Goal: Information Seeking & Learning: Check status

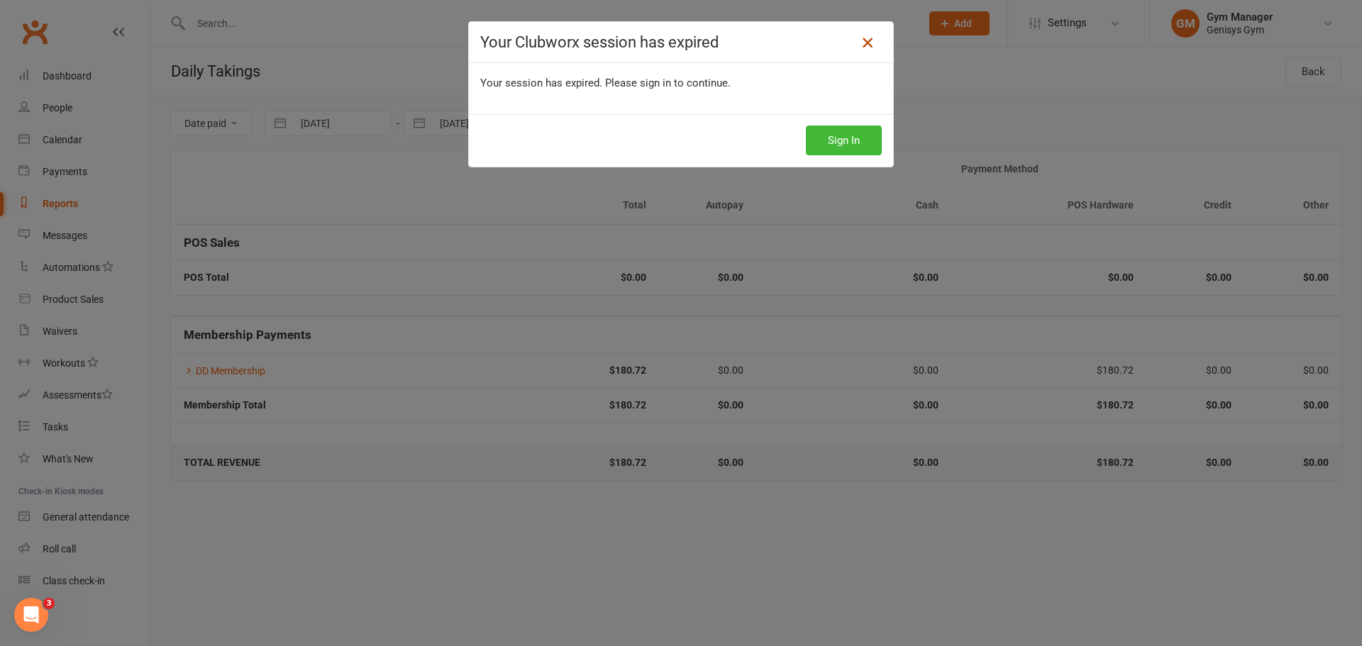
click at [864, 46] on icon at bounding box center [867, 42] width 17 height 17
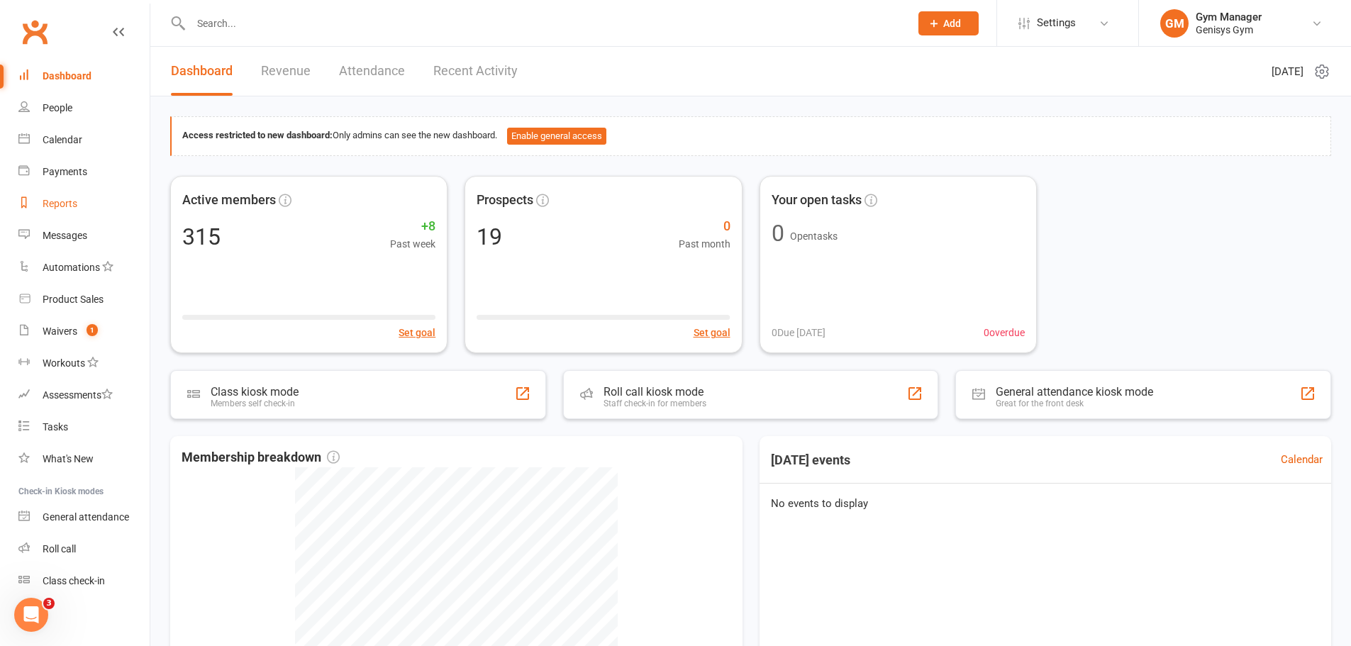
click at [66, 199] on div "Reports" at bounding box center [60, 203] width 35 height 11
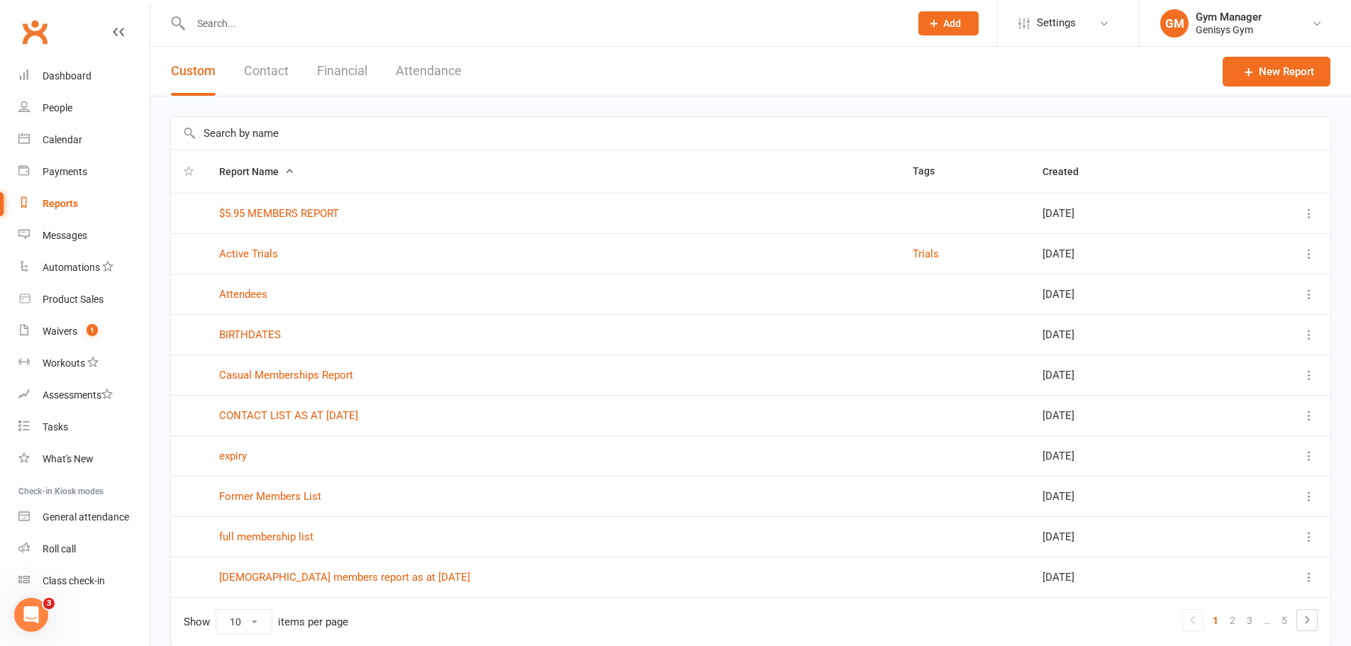
click at [348, 70] on button "Financial" at bounding box center [342, 71] width 50 height 49
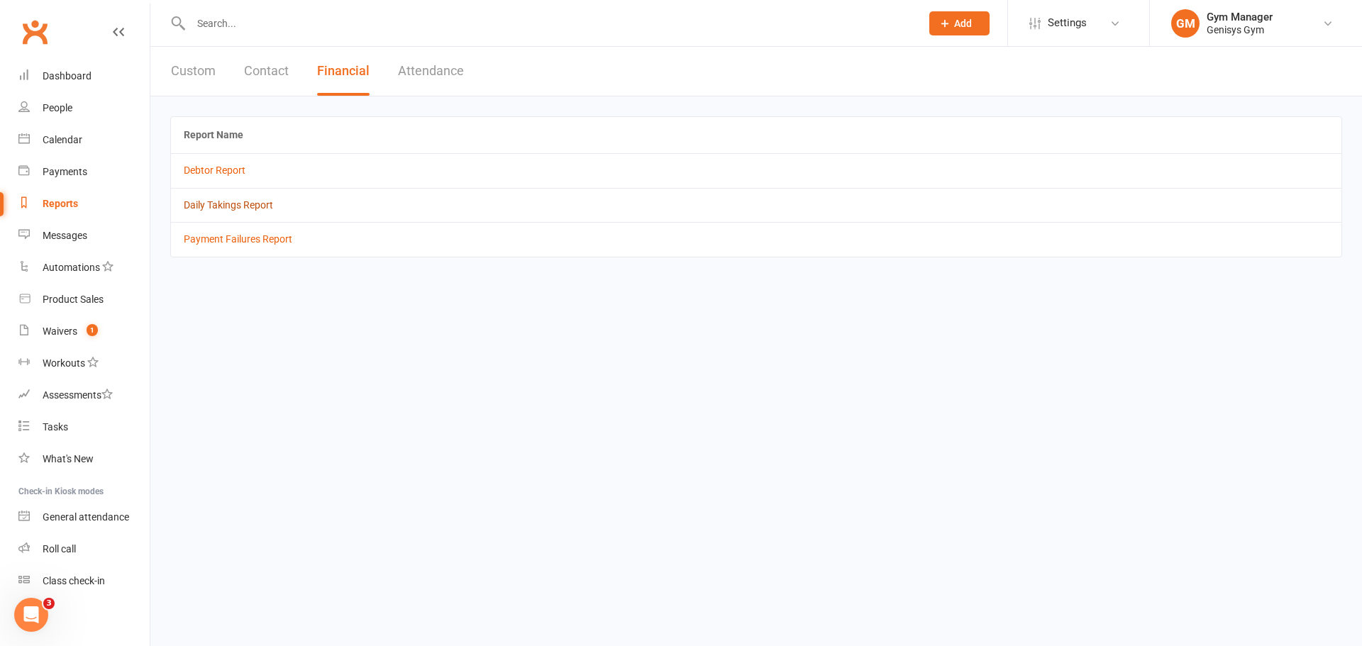
click at [223, 204] on link "Daily Takings Report" at bounding box center [228, 204] width 89 height 11
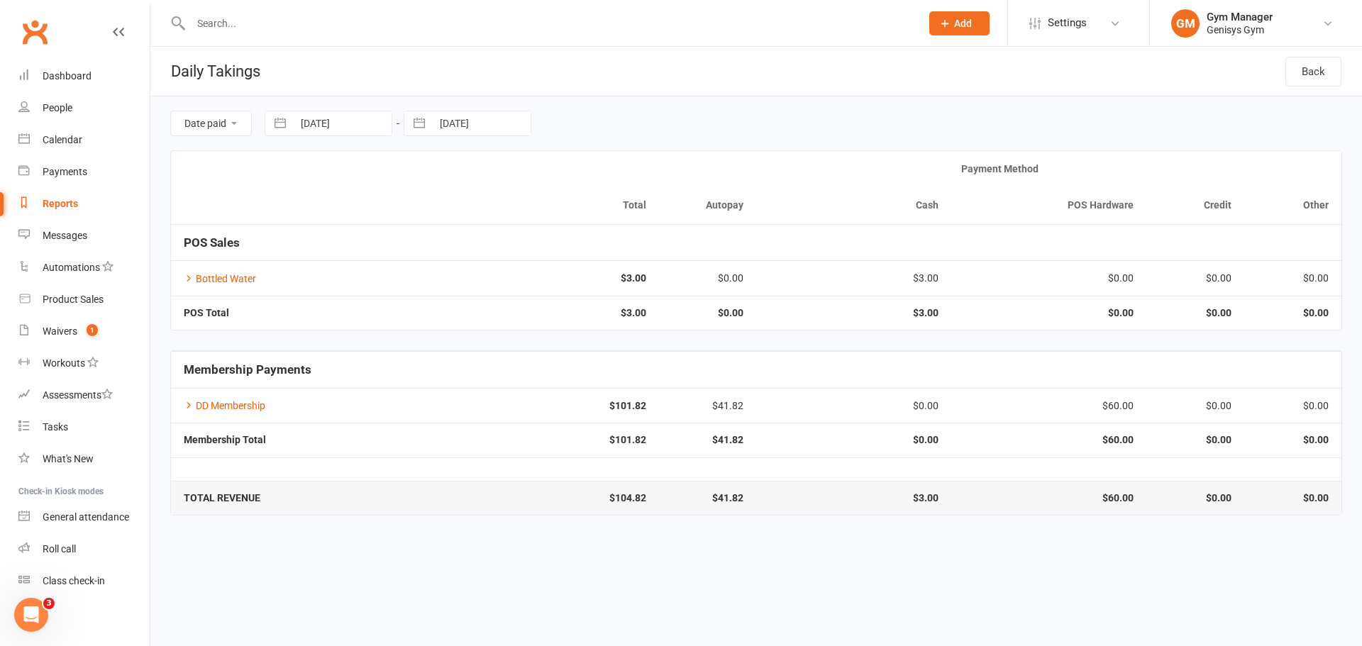
click at [277, 122] on button "button" at bounding box center [280, 123] width 26 height 24
select select "8"
select select "2025"
select select "9"
select select "2025"
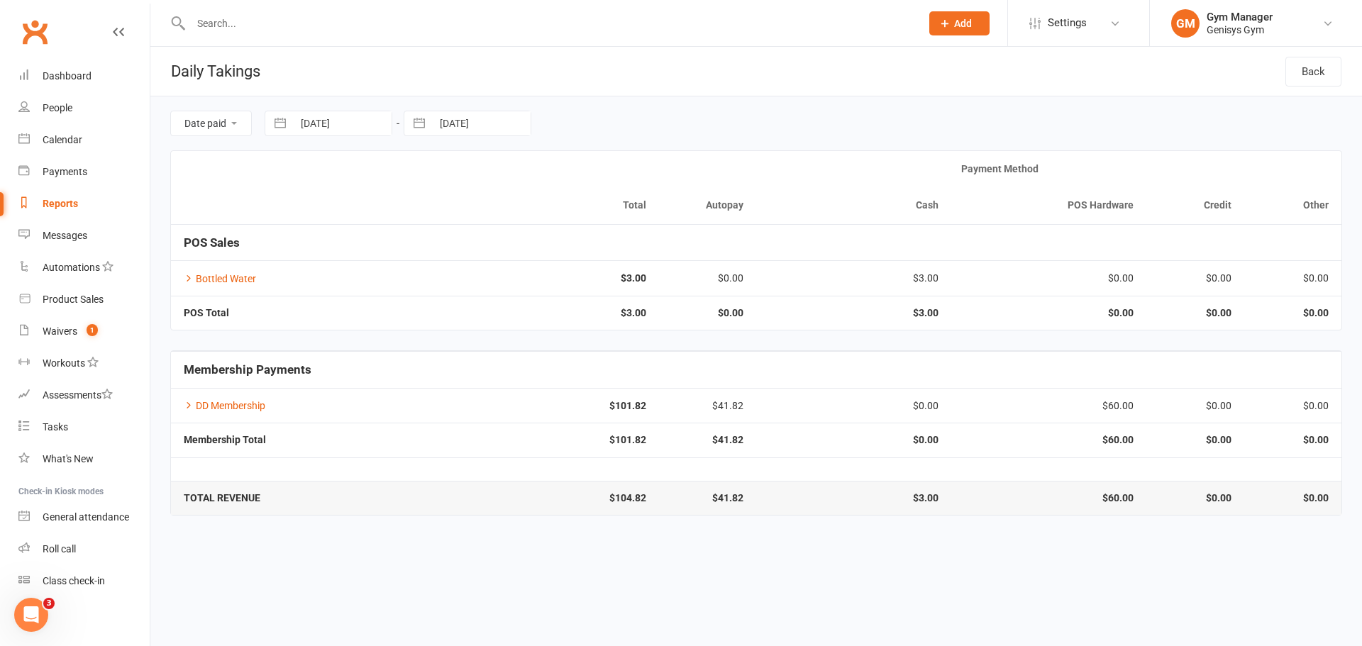
select select "10"
select select "2025"
click at [297, 183] on icon "Move backward to switch to the previous month." at bounding box center [293, 181] width 13 height 13
select select "7"
select select "2025"
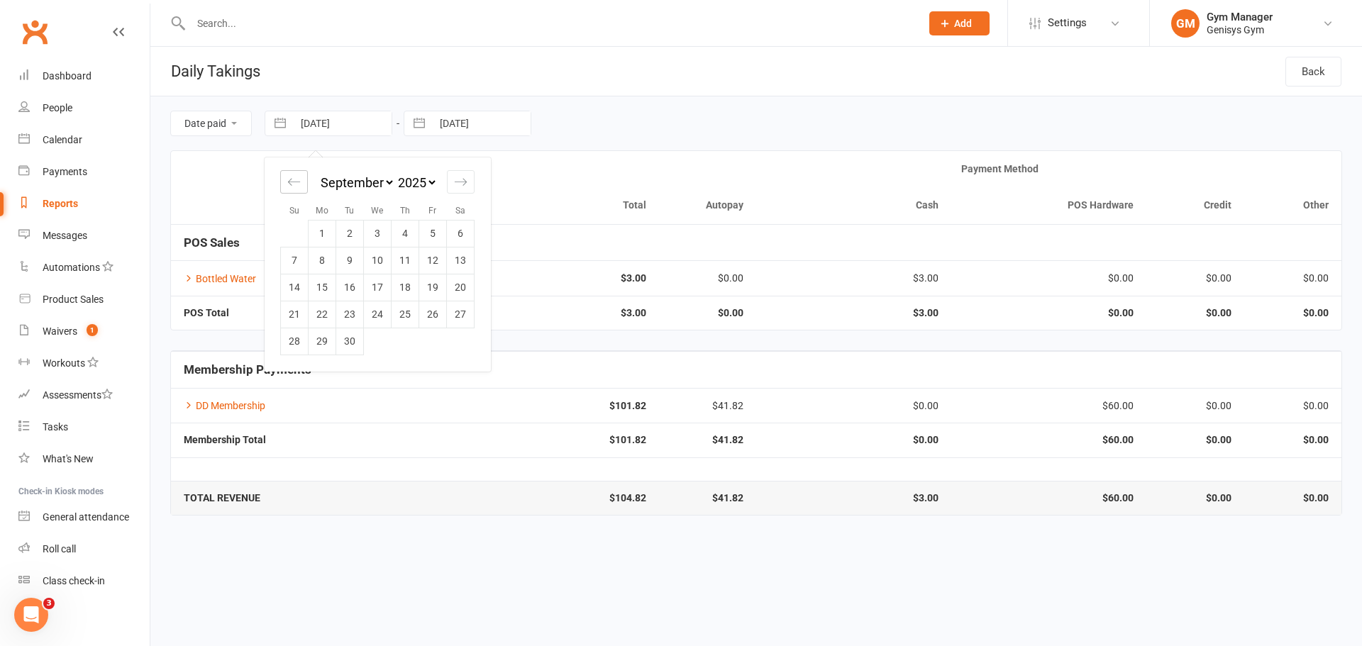
click at [297, 183] on icon "Move backward to switch to the previous month." at bounding box center [293, 181] width 13 height 13
select select "6"
select select "2025"
click at [297, 255] on td "3" at bounding box center [295, 260] width 28 height 27
type input "[DATE]"
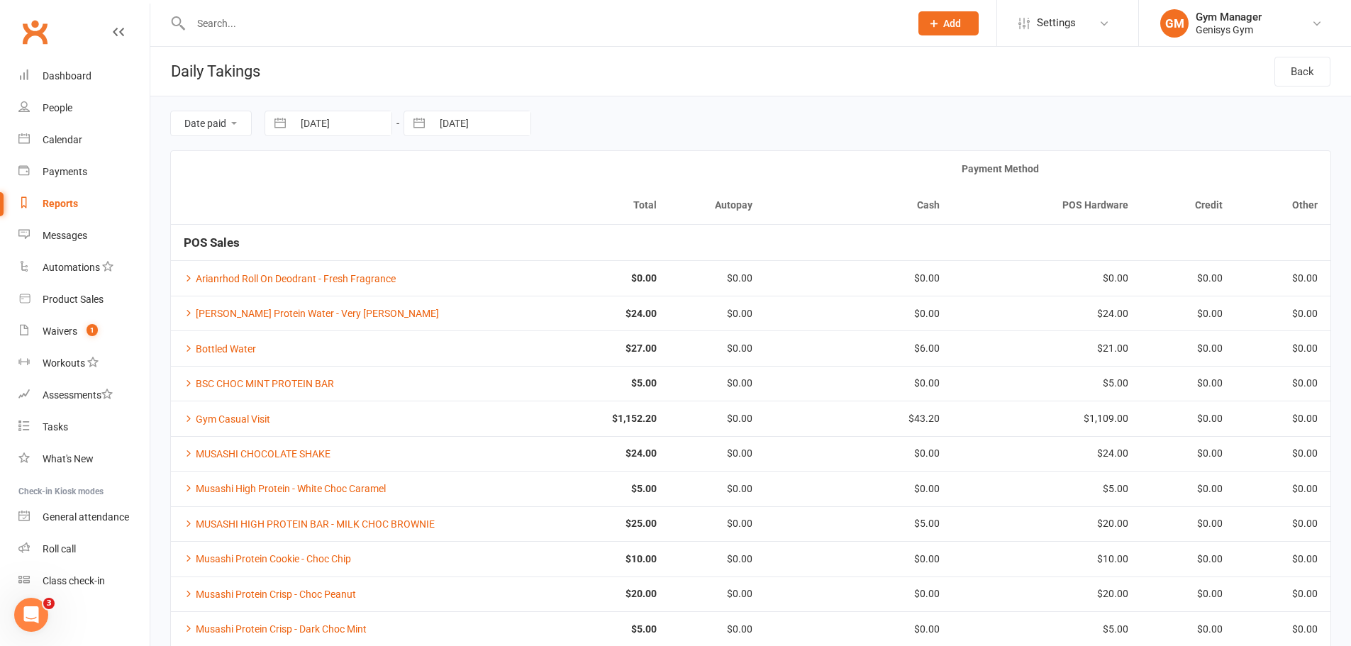
click at [428, 122] on button "button" at bounding box center [419, 123] width 26 height 24
select select "8"
select select "2025"
select select "9"
select select "2025"
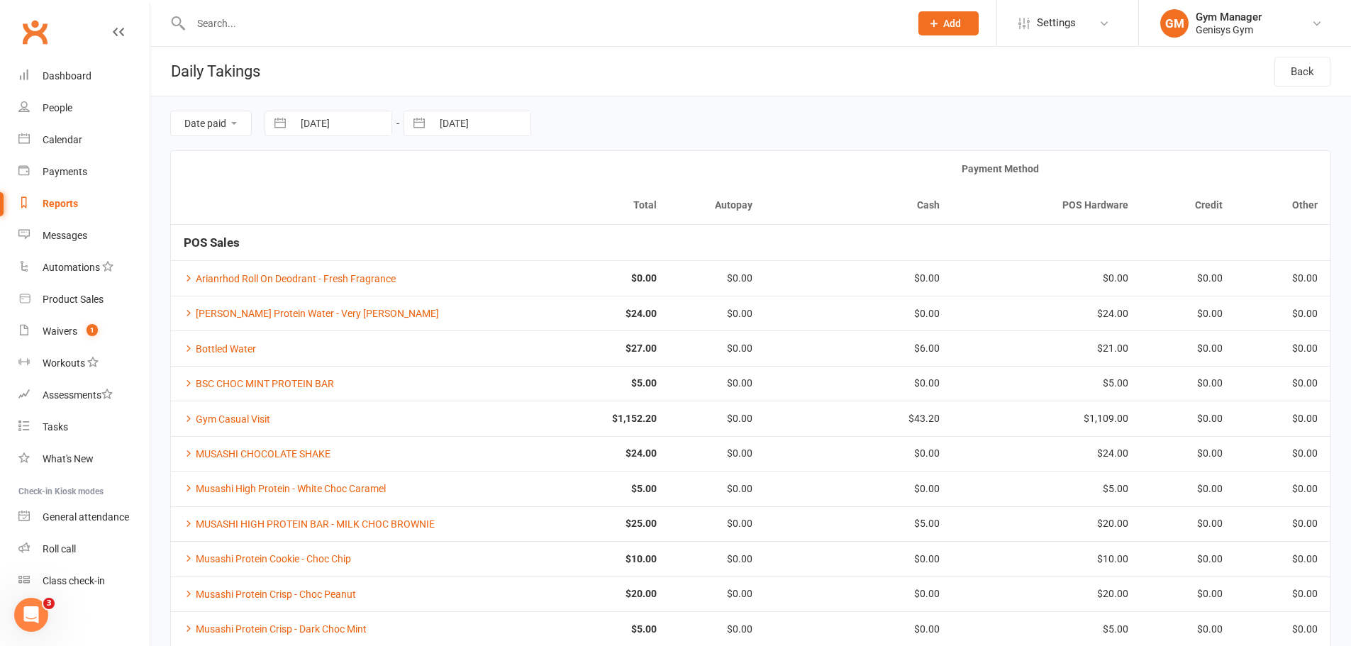
select select "10"
select select "2025"
click at [438, 182] on icon "Move backward to switch to the previous month." at bounding box center [433, 181] width 12 height 7
select select "7"
select select "2025"
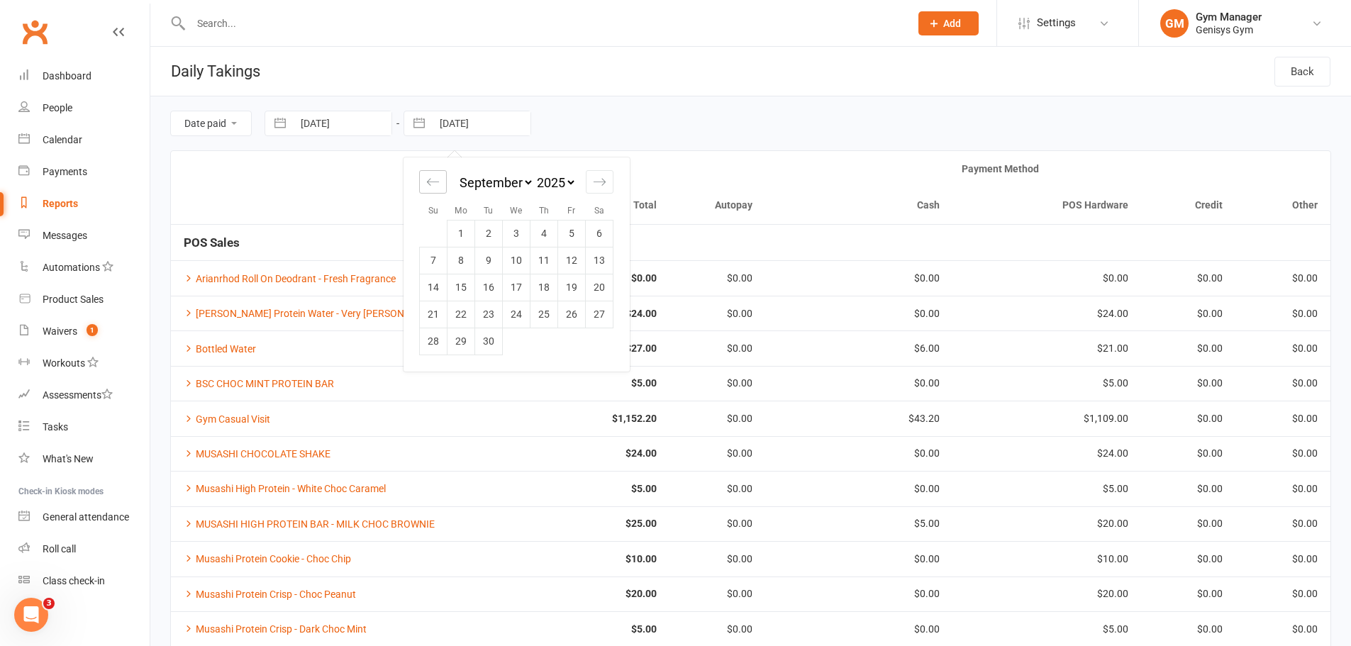
click at [438, 182] on icon "Move backward to switch to the previous month." at bounding box center [433, 181] width 12 height 7
select select "6"
select select "2025"
click at [436, 260] on td "3" at bounding box center [434, 260] width 28 height 27
type input "[DATE]"
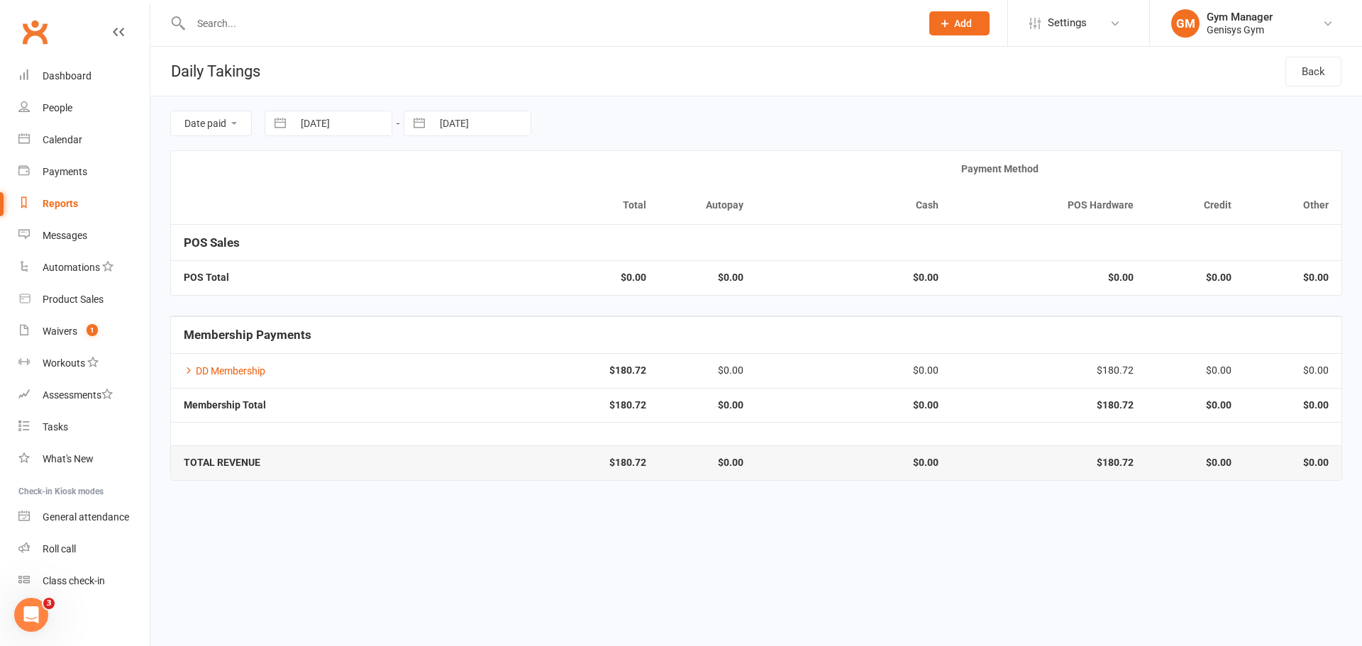
click at [281, 123] on button "button" at bounding box center [280, 123] width 26 height 24
select select "6"
select select "2025"
select select "7"
select select "2025"
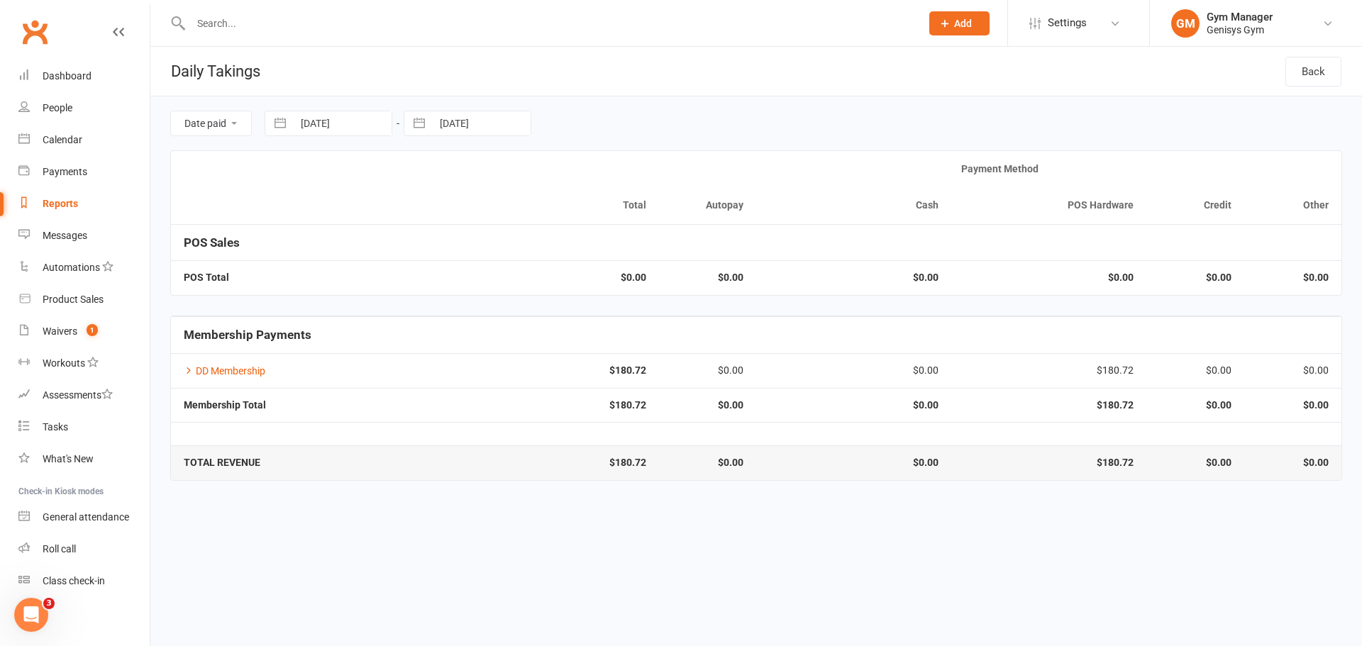
select select "8"
select select "2025"
click at [465, 233] on td "2" at bounding box center [461, 233] width 28 height 27
type input "[DATE]"
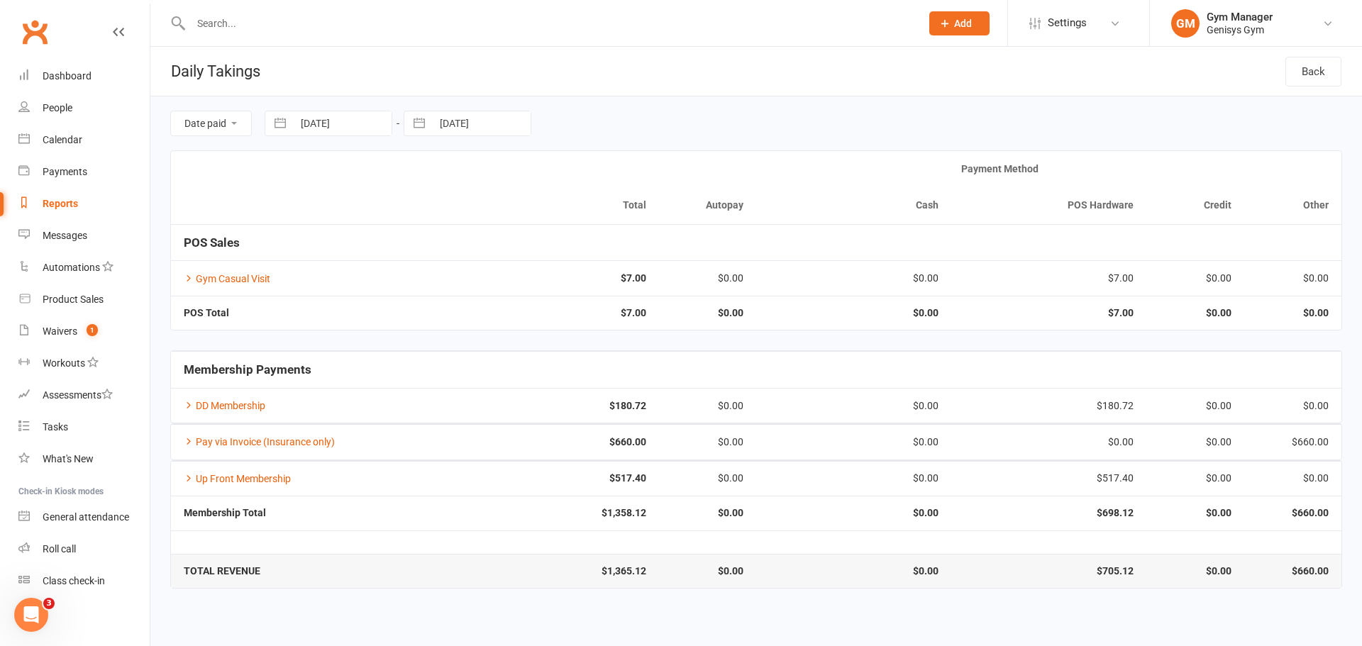
click at [425, 118] on button "button" at bounding box center [419, 123] width 26 height 24
select select "6"
select select "2025"
select select "7"
select select "2025"
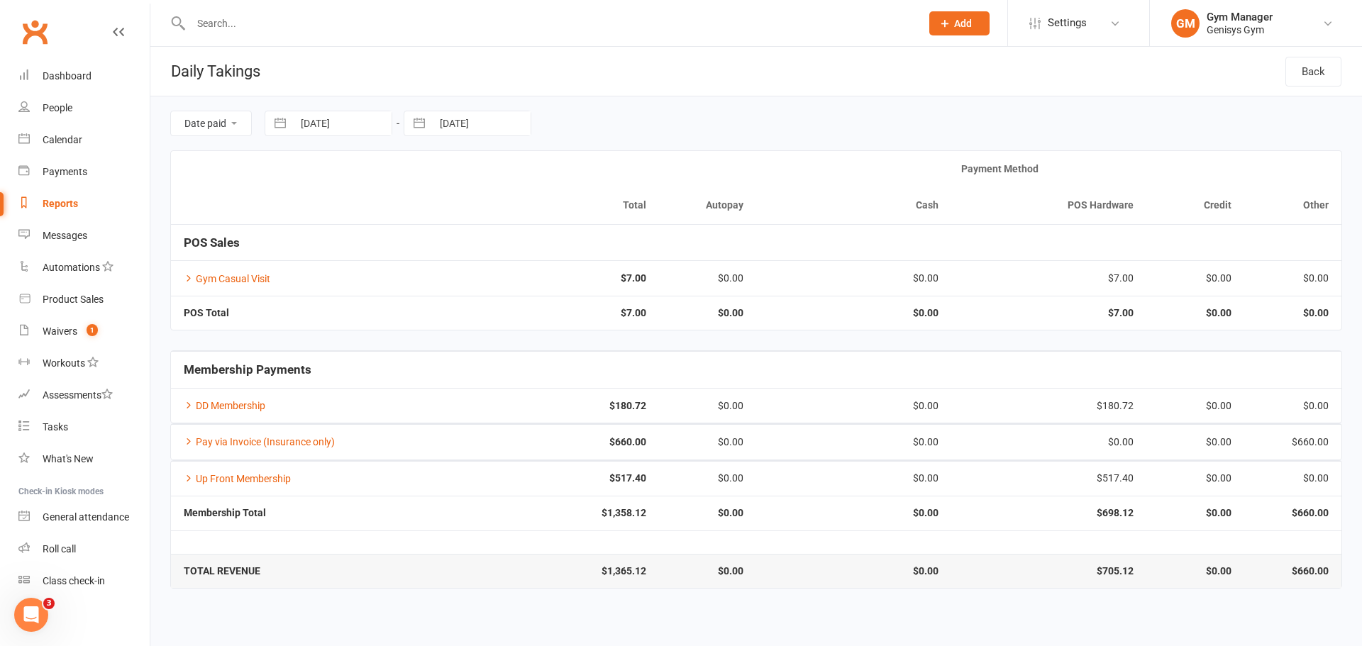
select select "8"
select select "2025"
click at [603, 231] on td "2" at bounding box center [600, 233] width 28 height 27
type input "[DATE]"
click at [278, 122] on button "button" at bounding box center [280, 123] width 26 height 24
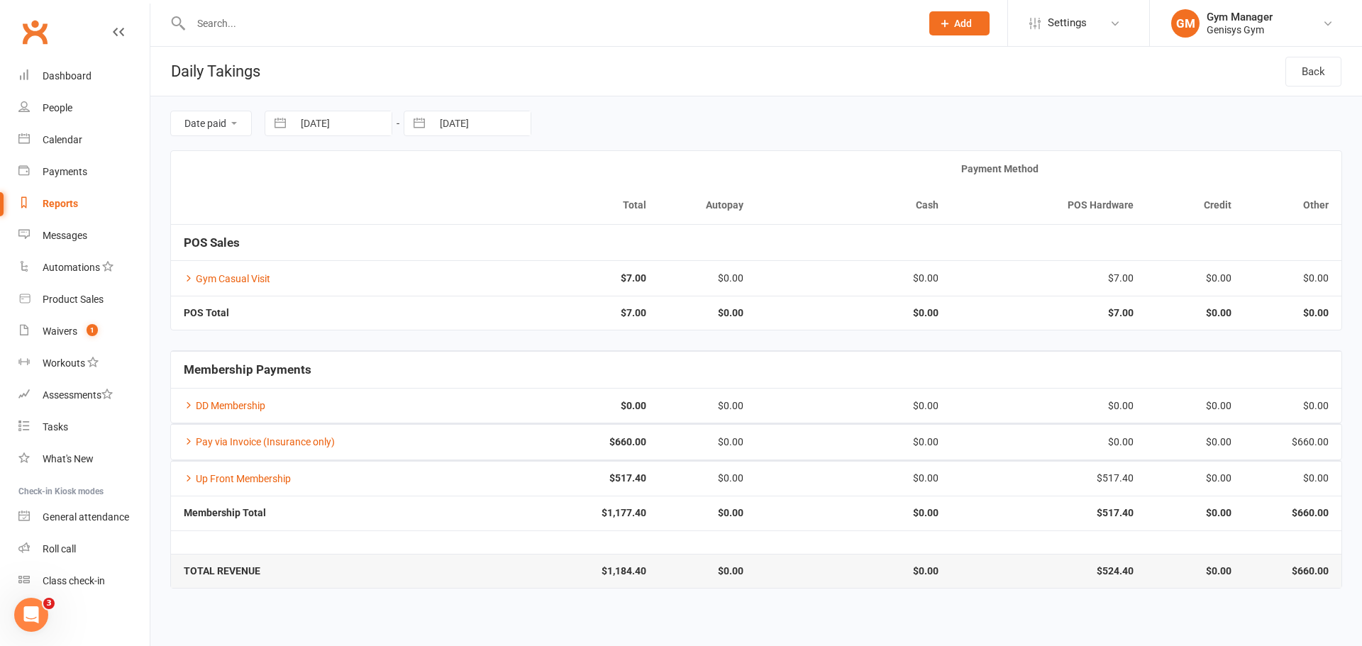
select select "6"
select select "2025"
select select "7"
select select "2025"
select select "8"
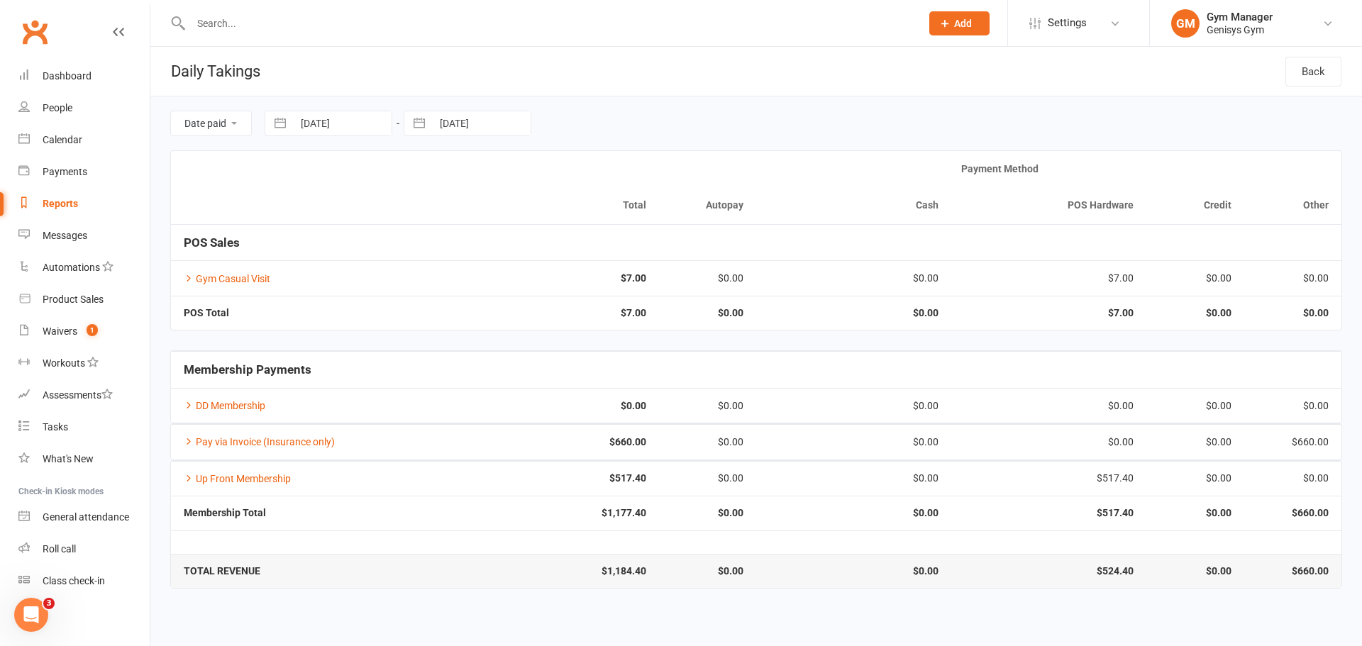
select select "2025"
click at [436, 231] on td "1" at bounding box center [433, 233] width 28 height 27
type input "[DATE]"
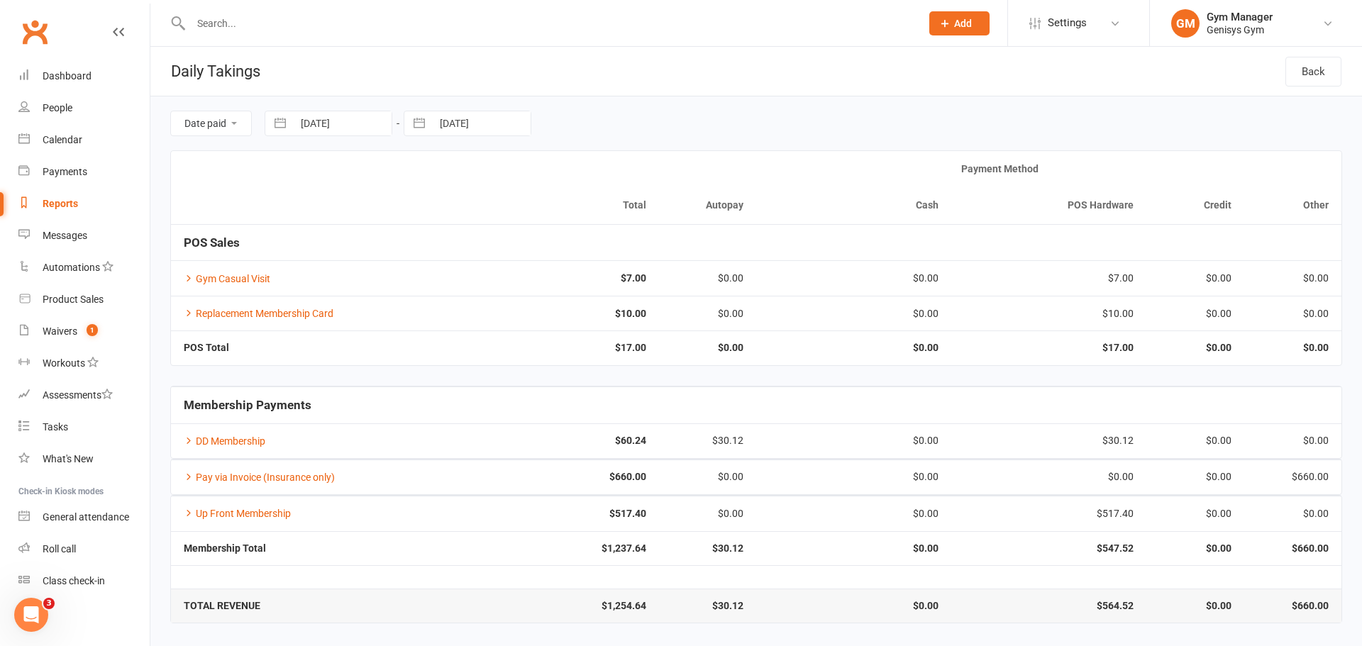
click at [417, 121] on button "button" at bounding box center [419, 123] width 26 height 24
select select "6"
select select "2025"
select select "7"
select select "2025"
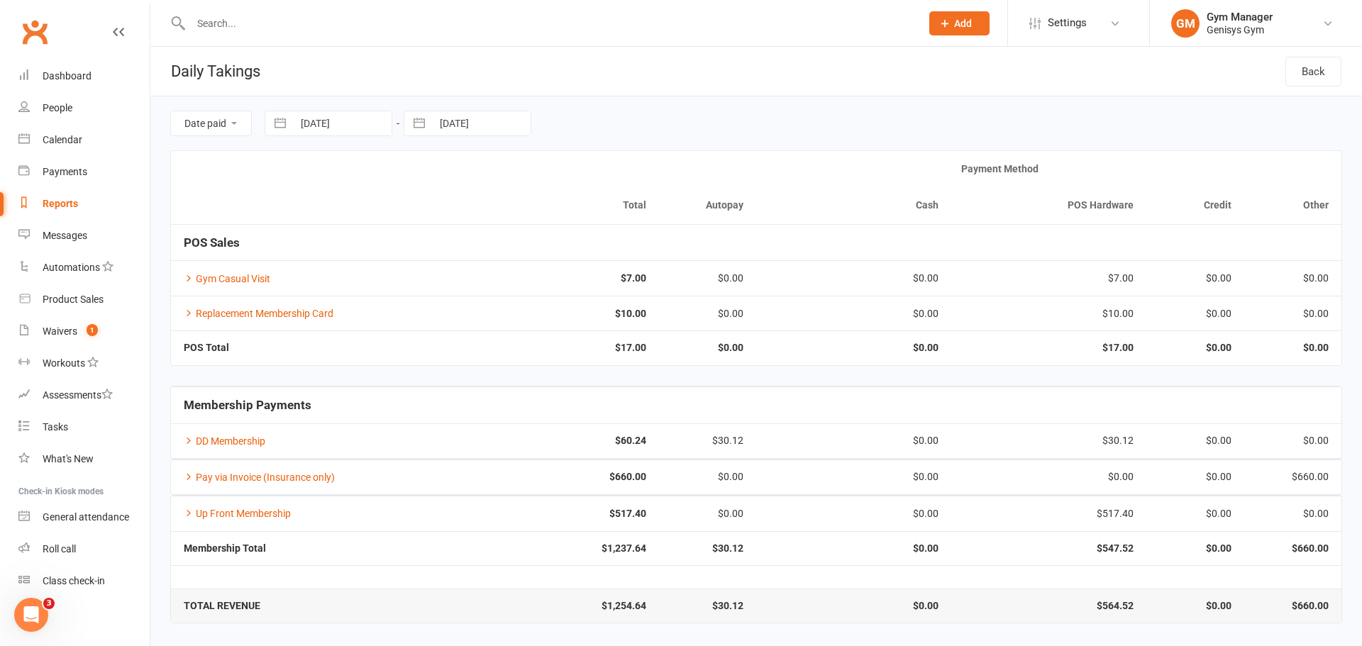
select select "8"
select select "2025"
click at [564, 234] on td "1" at bounding box center [572, 233] width 28 height 27
type input "[DATE]"
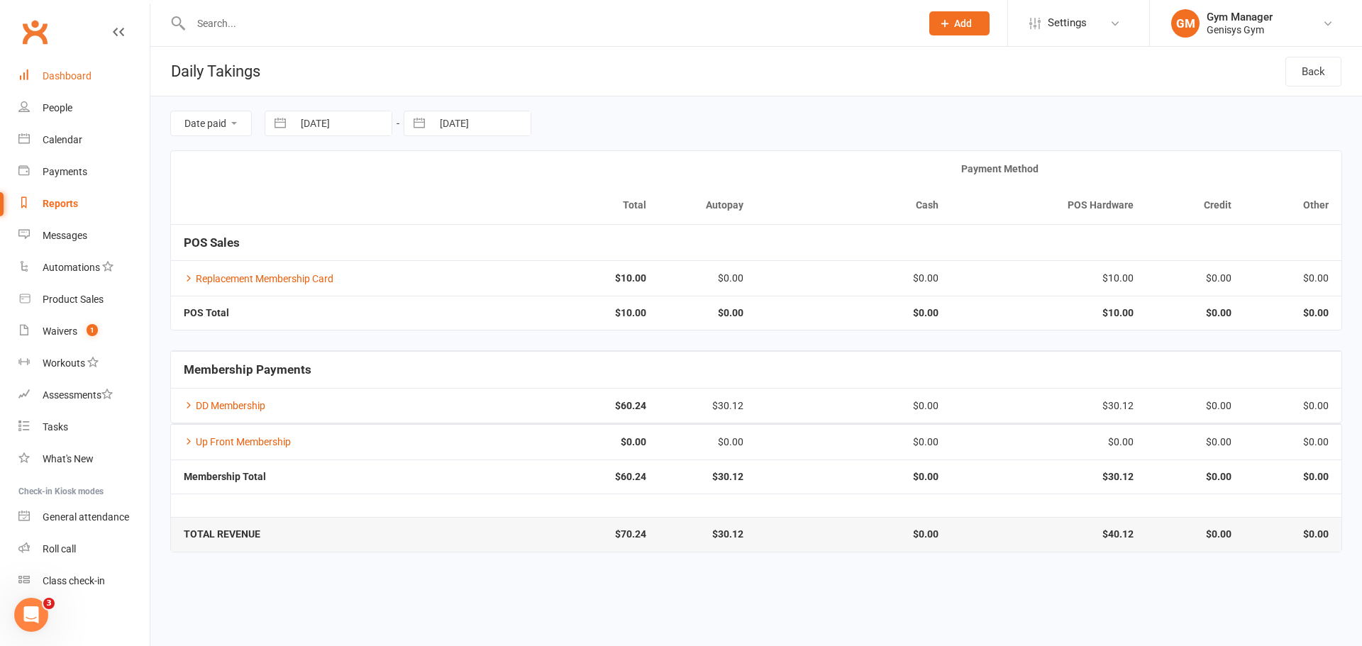
click at [72, 76] on div "Dashboard" at bounding box center [67, 75] width 49 height 11
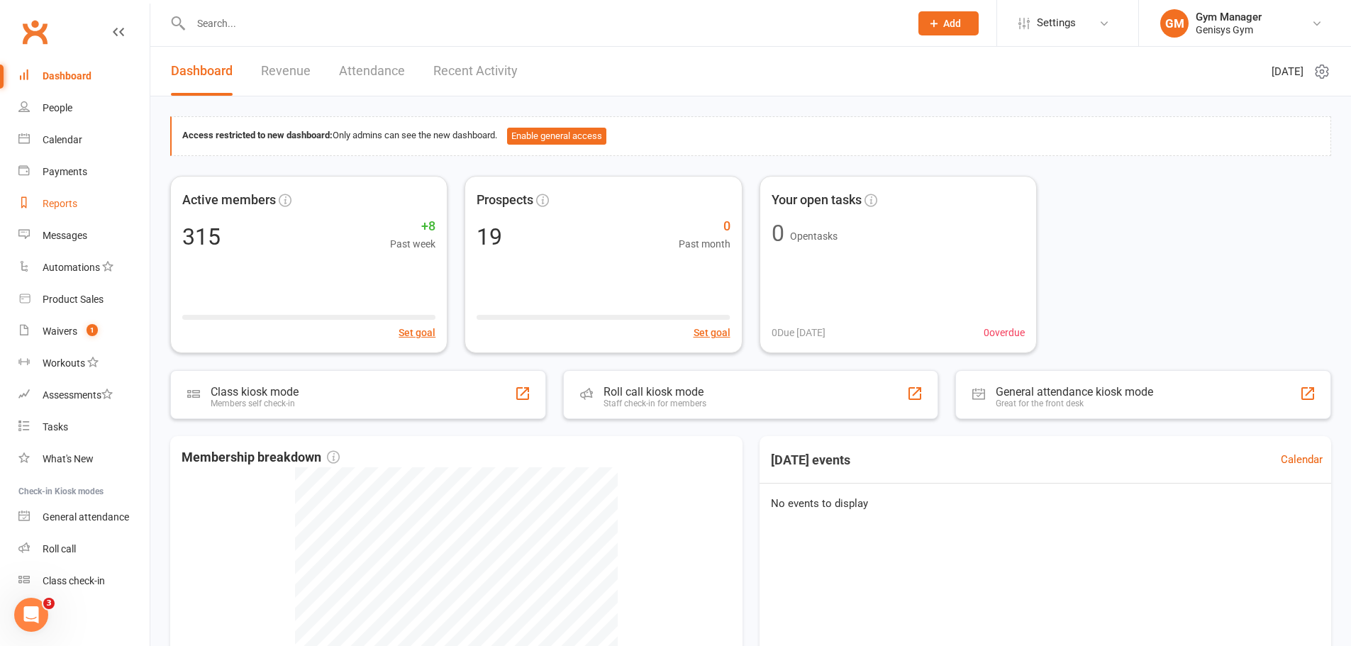
click at [64, 201] on div "Reports" at bounding box center [60, 203] width 35 height 11
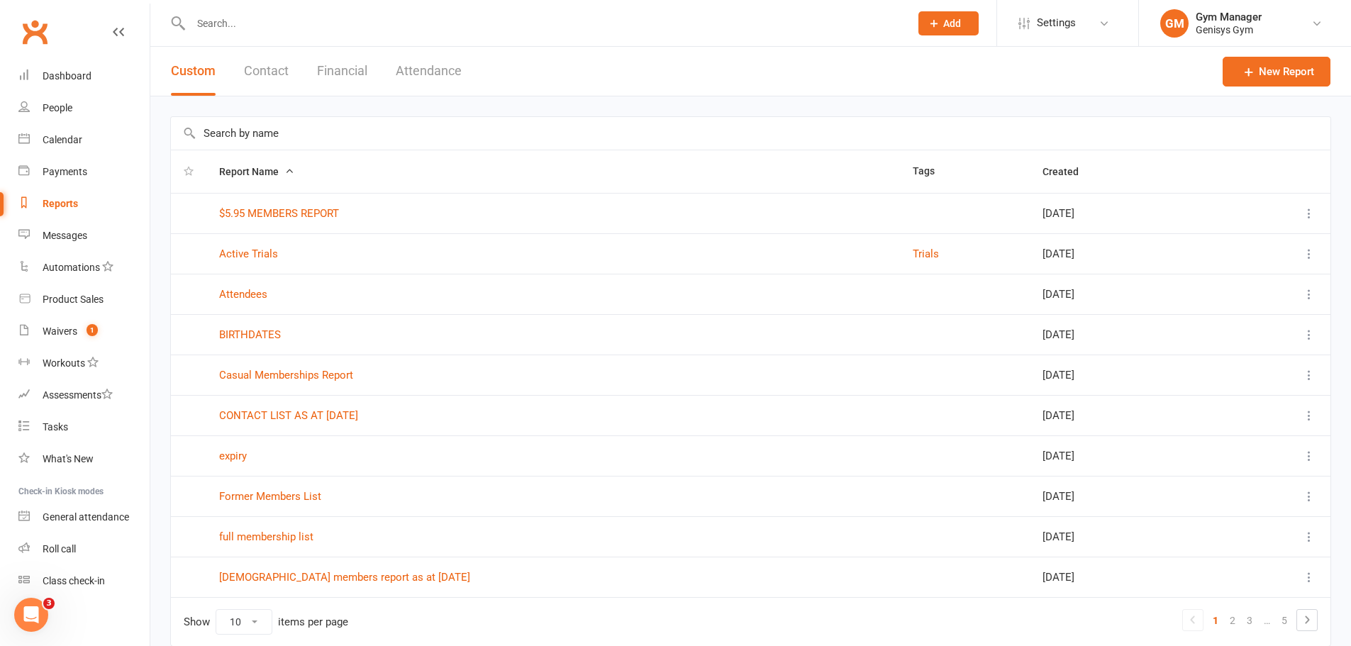
click at [353, 68] on button "Financial" at bounding box center [342, 71] width 50 height 49
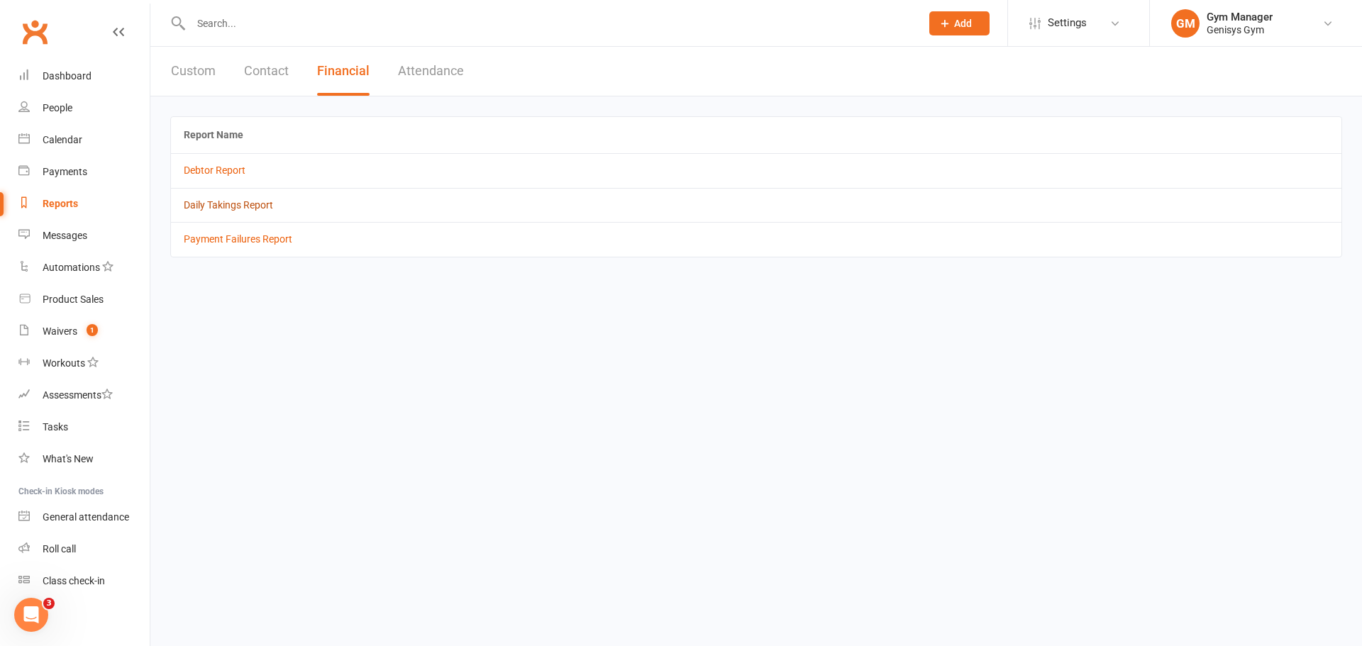
click at [255, 203] on link "Daily Takings Report" at bounding box center [228, 204] width 89 height 11
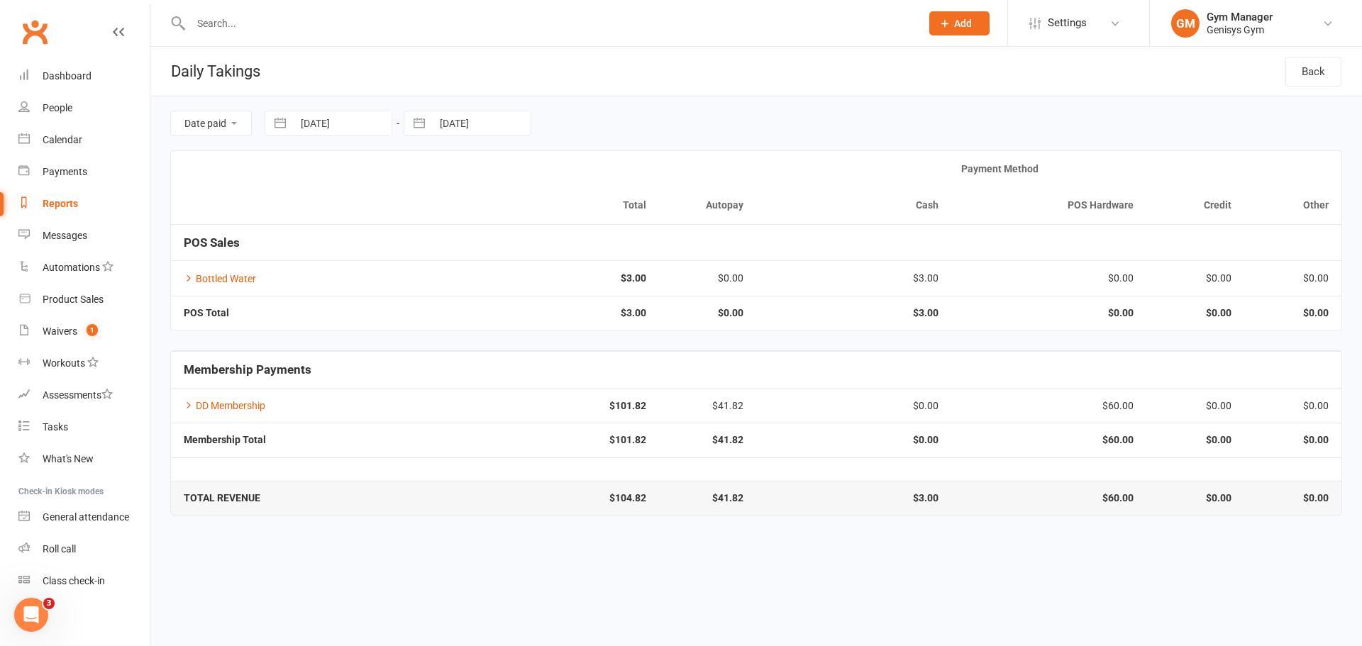
click at [279, 121] on button "button" at bounding box center [280, 123] width 26 height 24
select select "8"
select select "2025"
select select "9"
select select "2025"
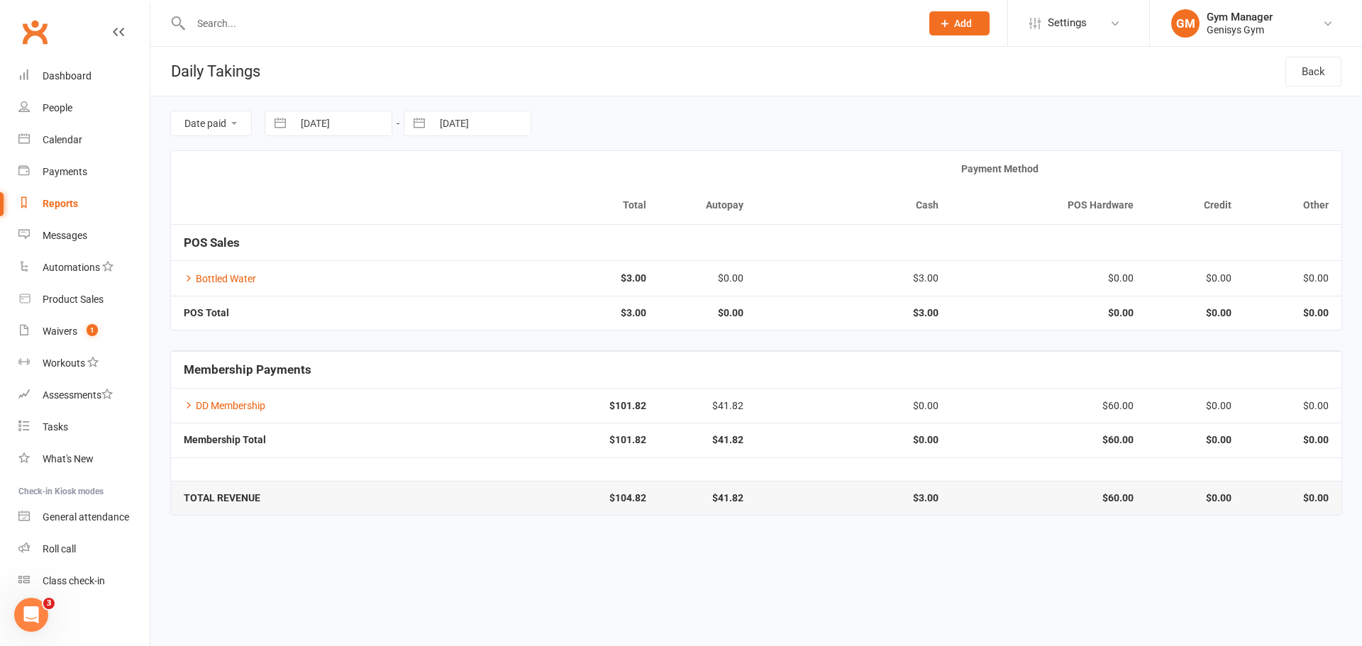
select select "10"
select select "2025"
click at [299, 186] on icon "Move backward to switch to the previous month." at bounding box center [293, 181] width 13 height 13
select select "7"
select select "2025"
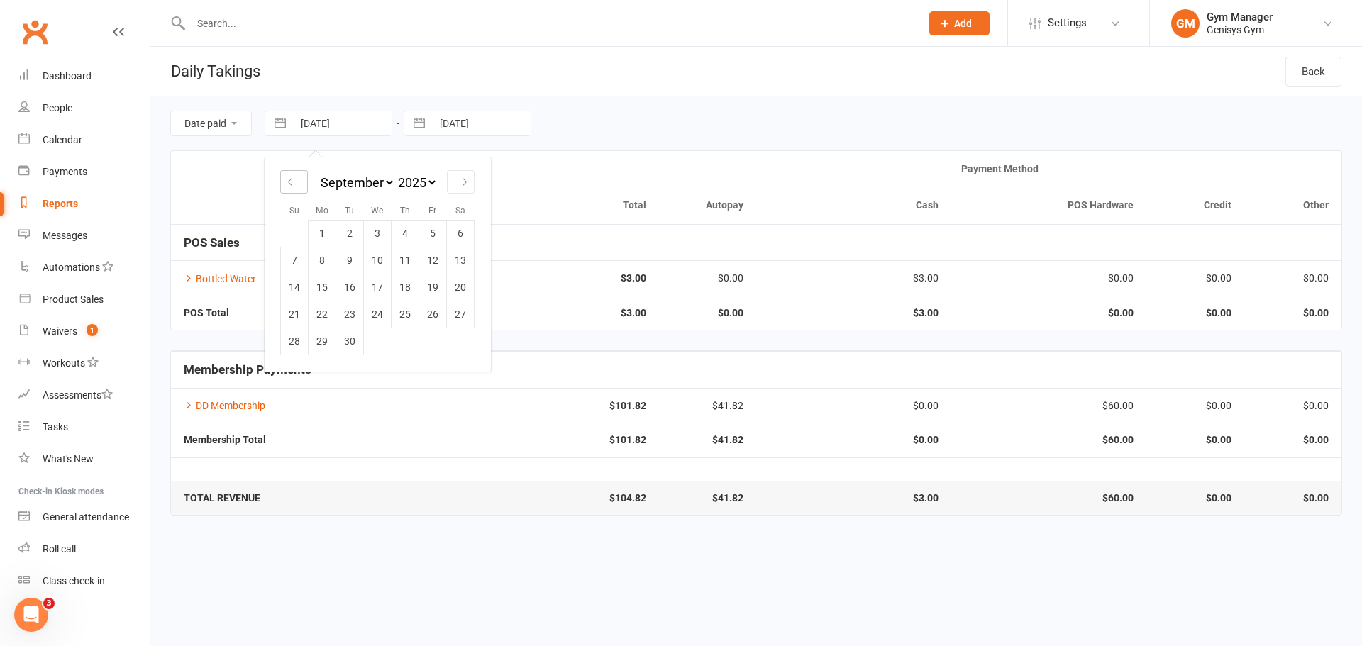
click at [299, 186] on icon "Move backward to switch to the previous month." at bounding box center [293, 181] width 13 height 13
select select "6"
select select "2025"
click at [430, 234] on td "1" at bounding box center [433, 233] width 28 height 27
type input "[DATE]"
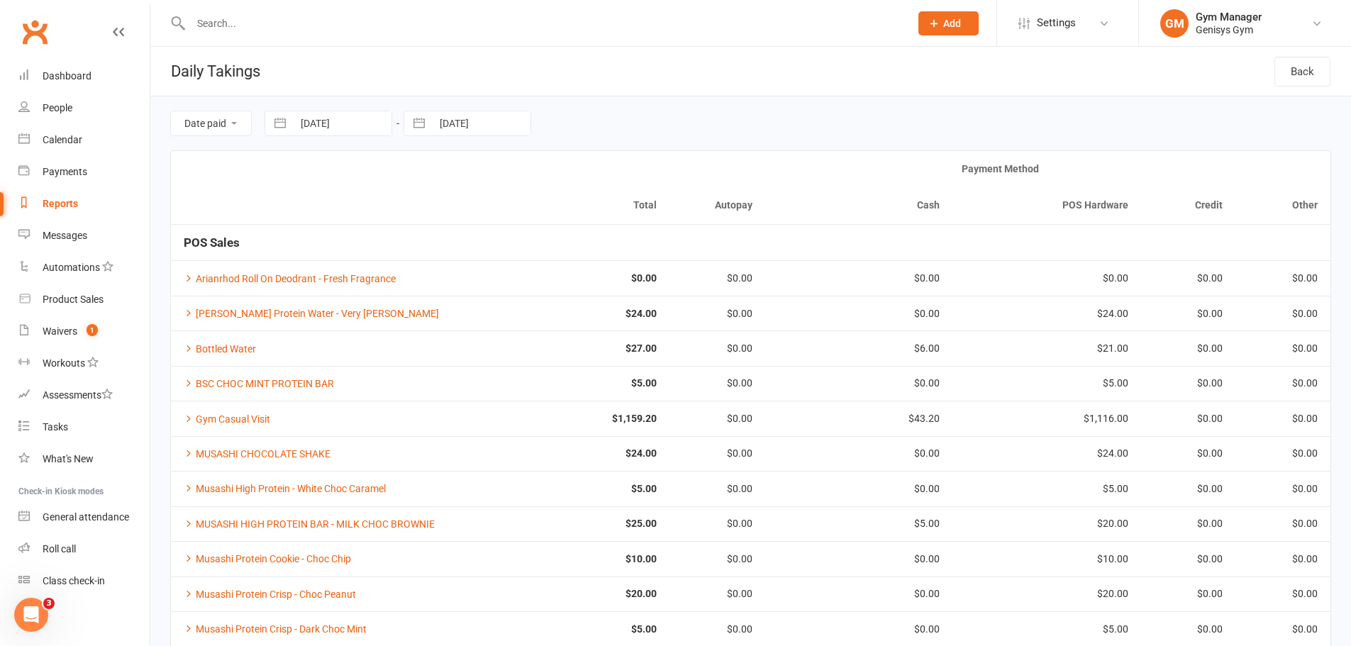
click at [422, 121] on button "button" at bounding box center [419, 123] width 26 height 24
select select "8"
select select "2025"
select select "9"
select select "2025"
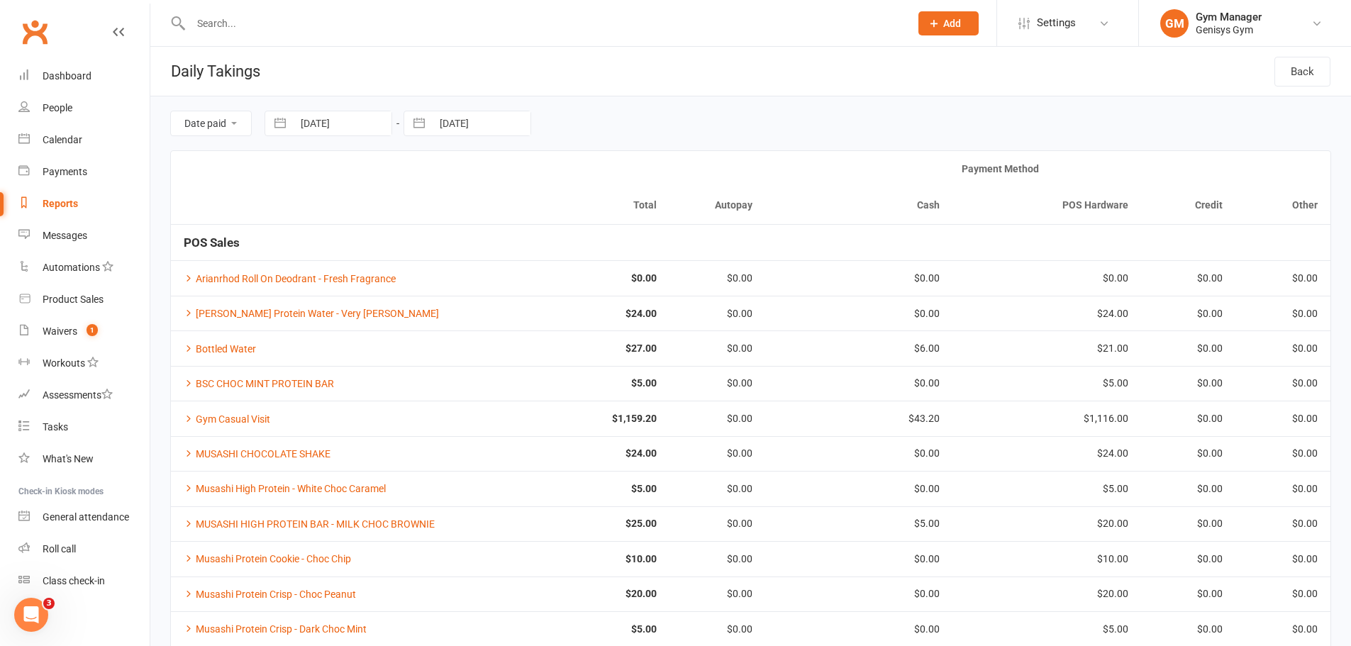
select select "10"
select select "2025"
click at [440, 181] on icon "Move backward to switch to the previous month." at bounding box center [432, 181] width 13 height 13
select select "7"
select select "2025"
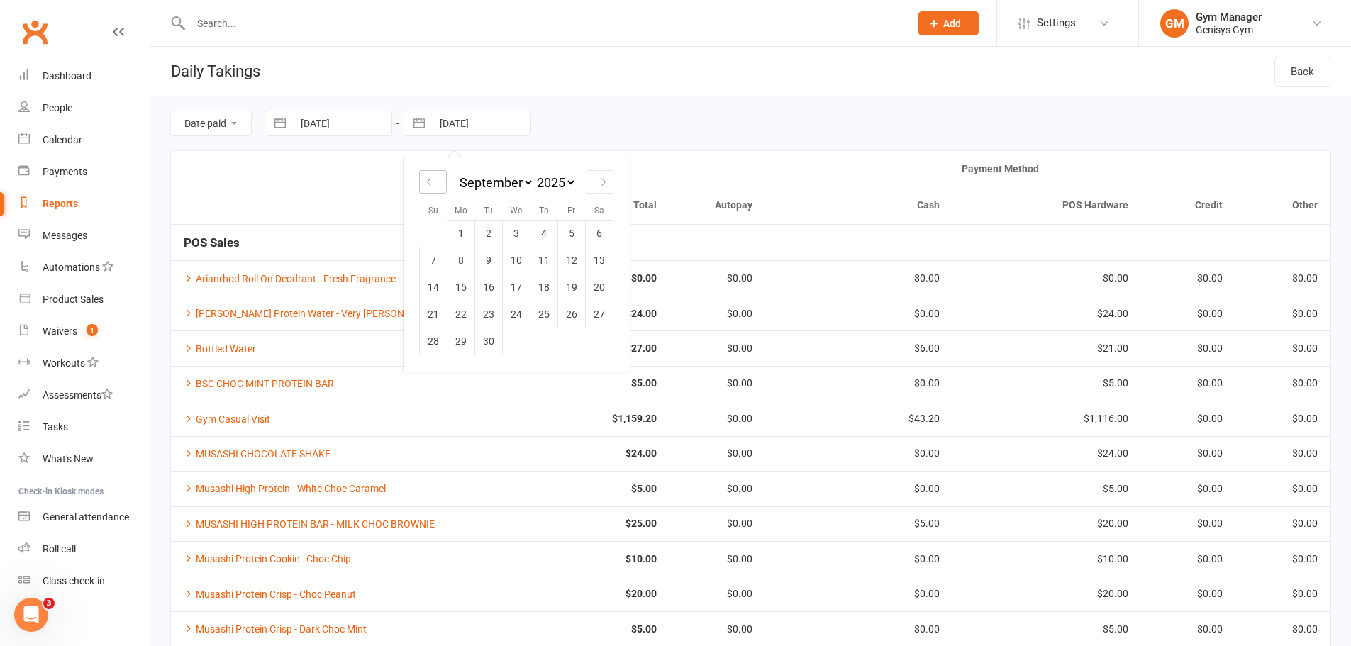
click at [440, 181] on icon "Move backward to switch to the previous month." at bounding box center [432, 181] width 13 height 13
select select "6"
select select "2025"
click at [570, 233] on td "1" at bounding box center [572, 233] width 28 height 27
type input "[DATE]"
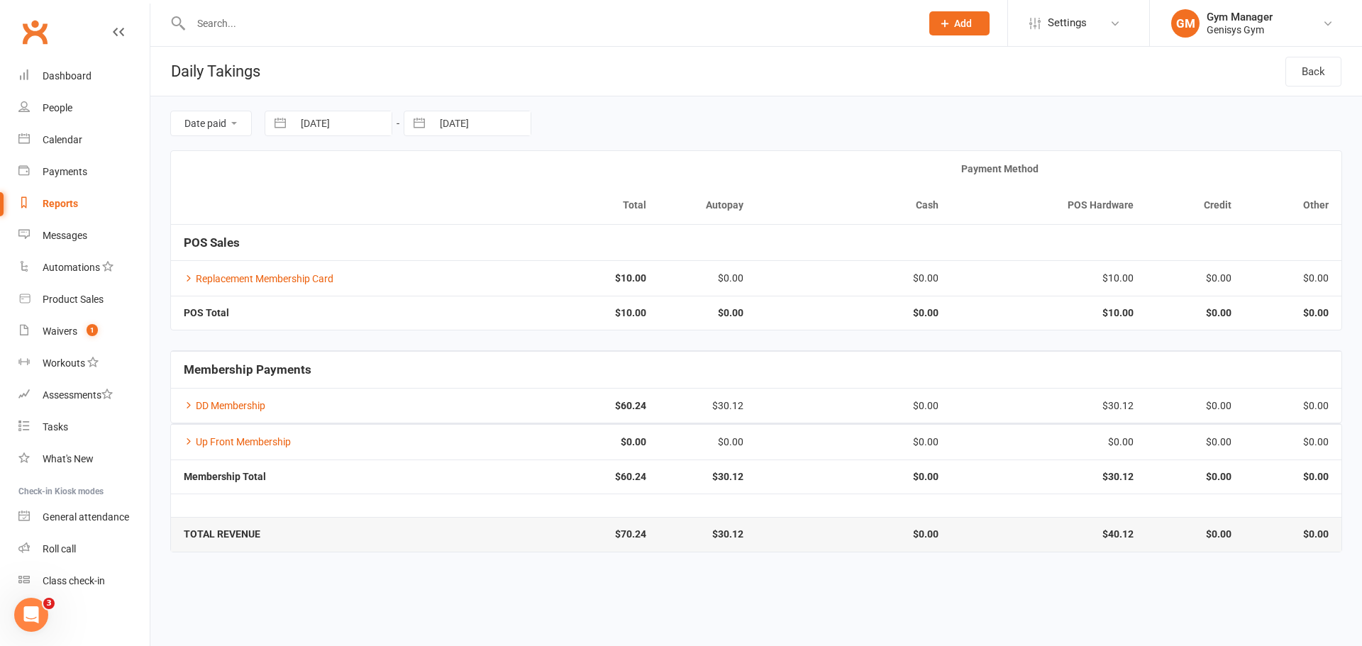
click at [280, 123] on button "button" at bounding box center [280, 123] width 26 height 24
select select "6"
select select "2025"
select select "7"
select select "2025"
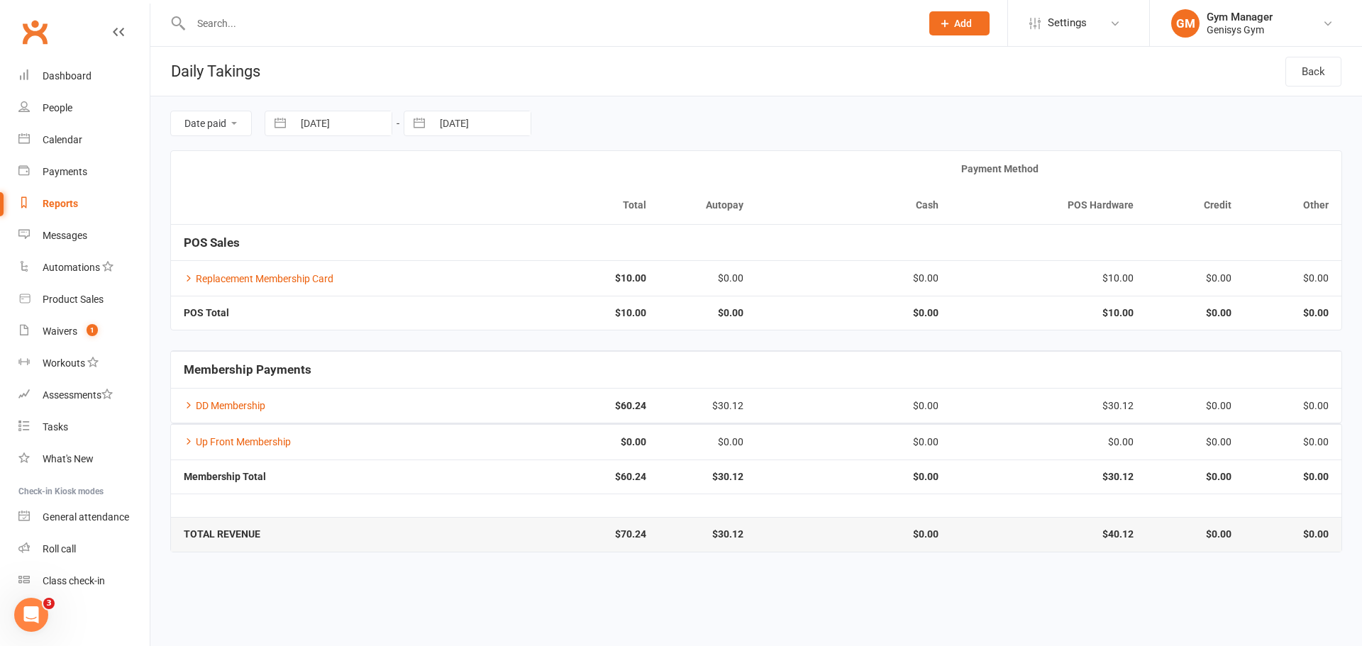
select select "8"
select select "2025"
drag, startPoint x: 323, startPoint y: 258, endPoint x: 345, endPoint y: 224, distance: 40.5
click at [325, 255] on td "4" at bounding box center [323, 260] width 28 height 27
type input "[DATE]"
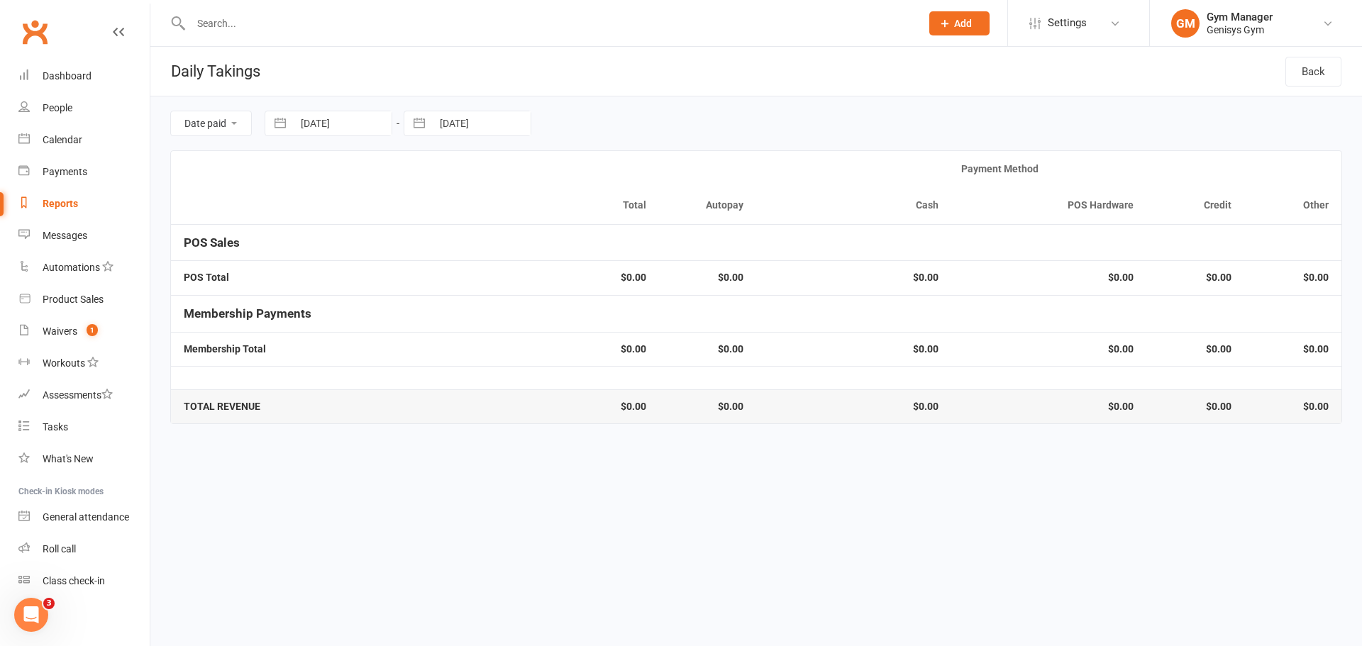
click at [419, 125] on button "button" at bounding box center [419, 123] width 26 height 24
select select "6"
select select "2025"
select select "7"
select select "2025"
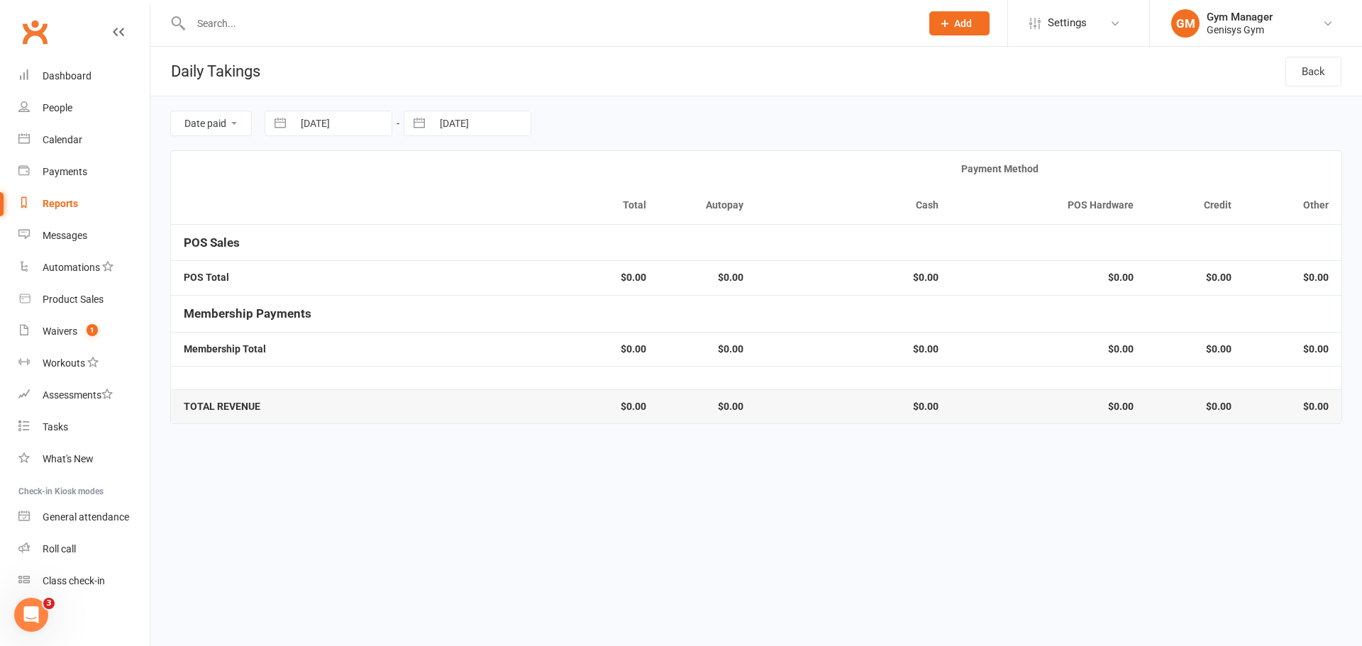
select select "8"
select select "2025"
click at [465, 260] on td "4" at bounding box center [462, 260] width 28 height 27
type input "[DATE]"
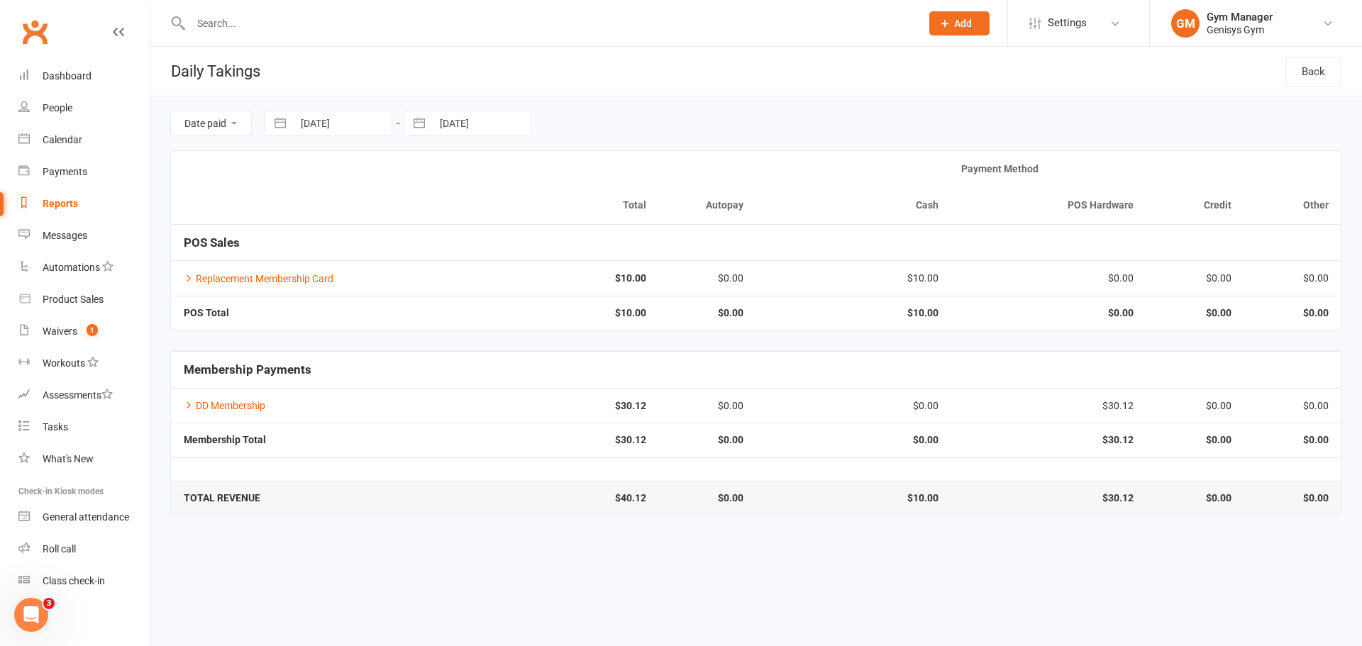
click at [286, 126] on button "button" at bounding box center [280, 123] width 26 height 24
select select "6"
select select "2025"
select select "7"
select select "2025"
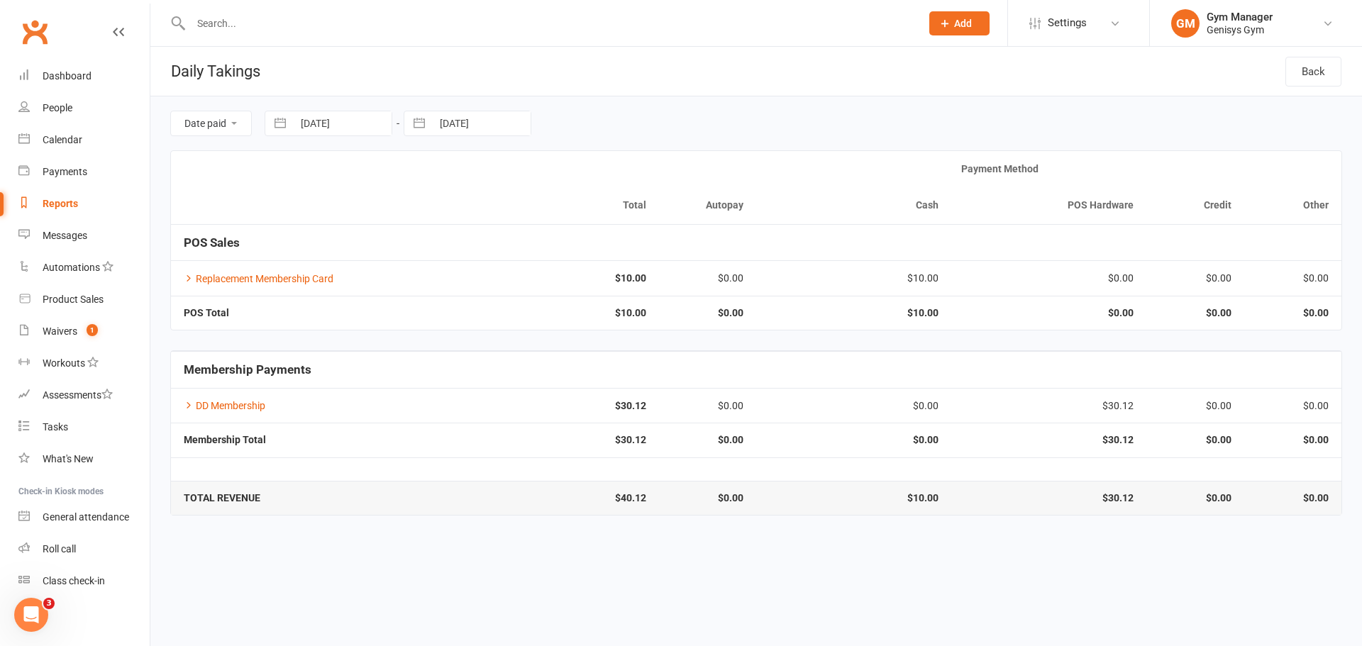
select select "8"
select select "2025"
drag, startPoint x: 347, startPoint y: 258, endPoint x: 360, endPoint y: 242, distance: 21.2
click at [348, 258] on td "5" at bounding box center [350, 260] width 28 height 27
type input "[DATE]"
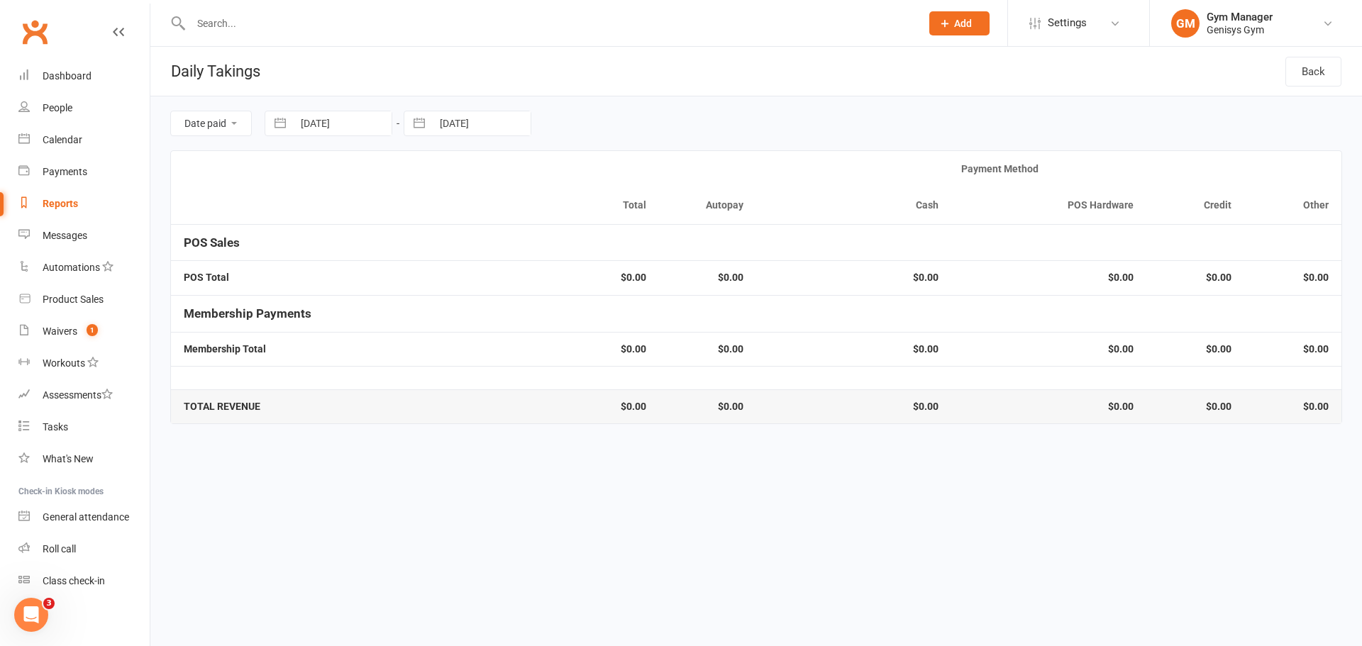
click at [419, 118] on button "button" at bounding box center [419, 123] width 26 height 24
select select "6"
select select "2025"
select select "7"
select select "2025"
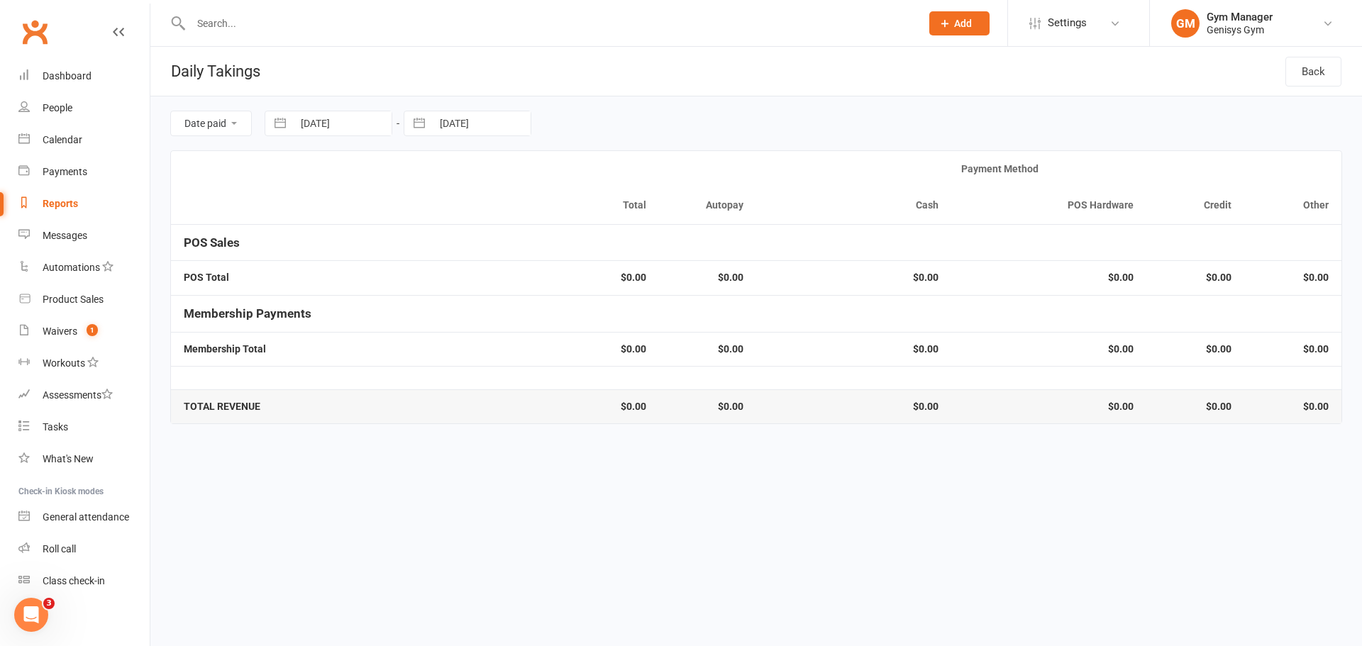
select select "8"
select select "2025"
click at [493, 262] on td "5" at bounding box center [489, 260] width 28 height 27
type input "[DATE]"
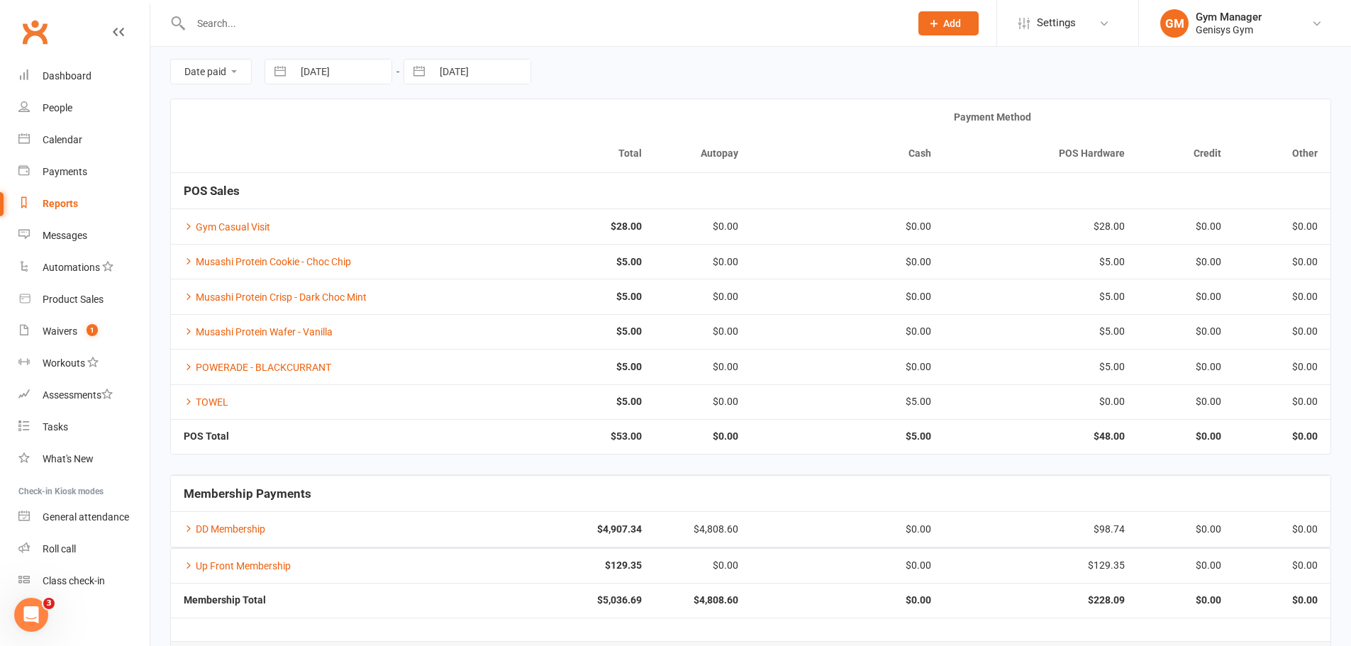
scroll to position [102, 0]
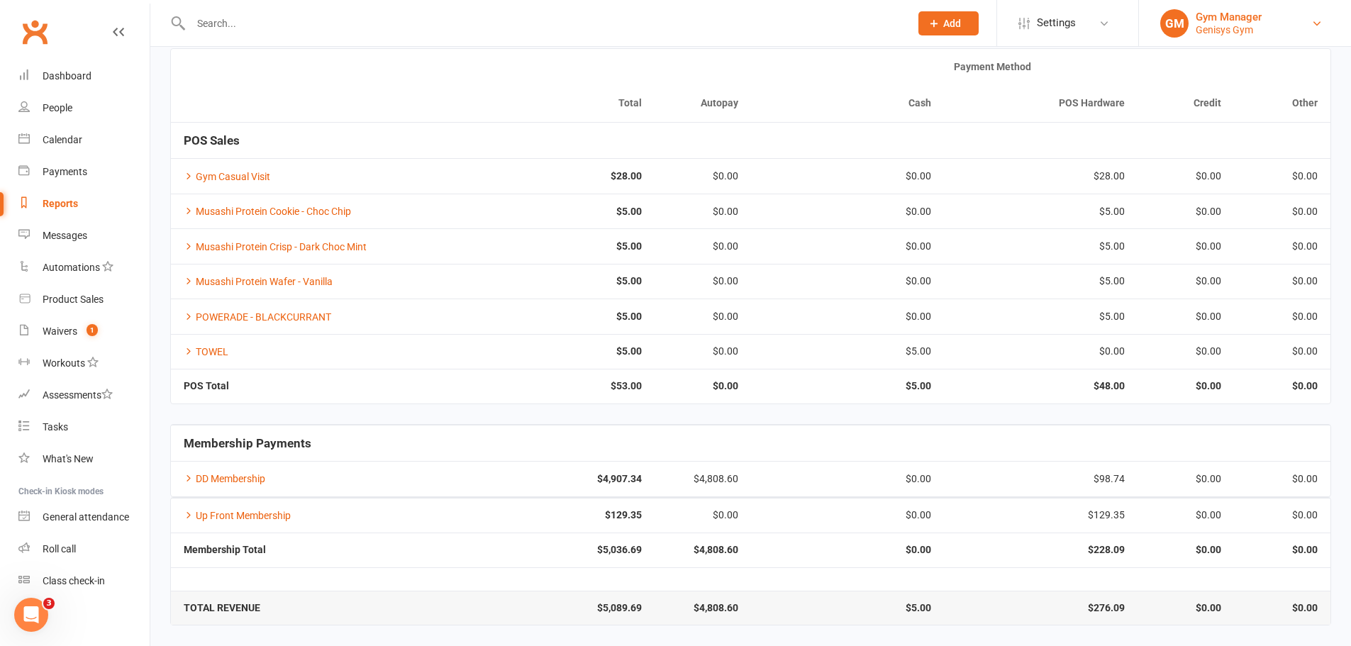
click at [1315, 15] on link "GM Gym Manager Genisys Gym" at bounding box center [1246, 23] width 170 height 28
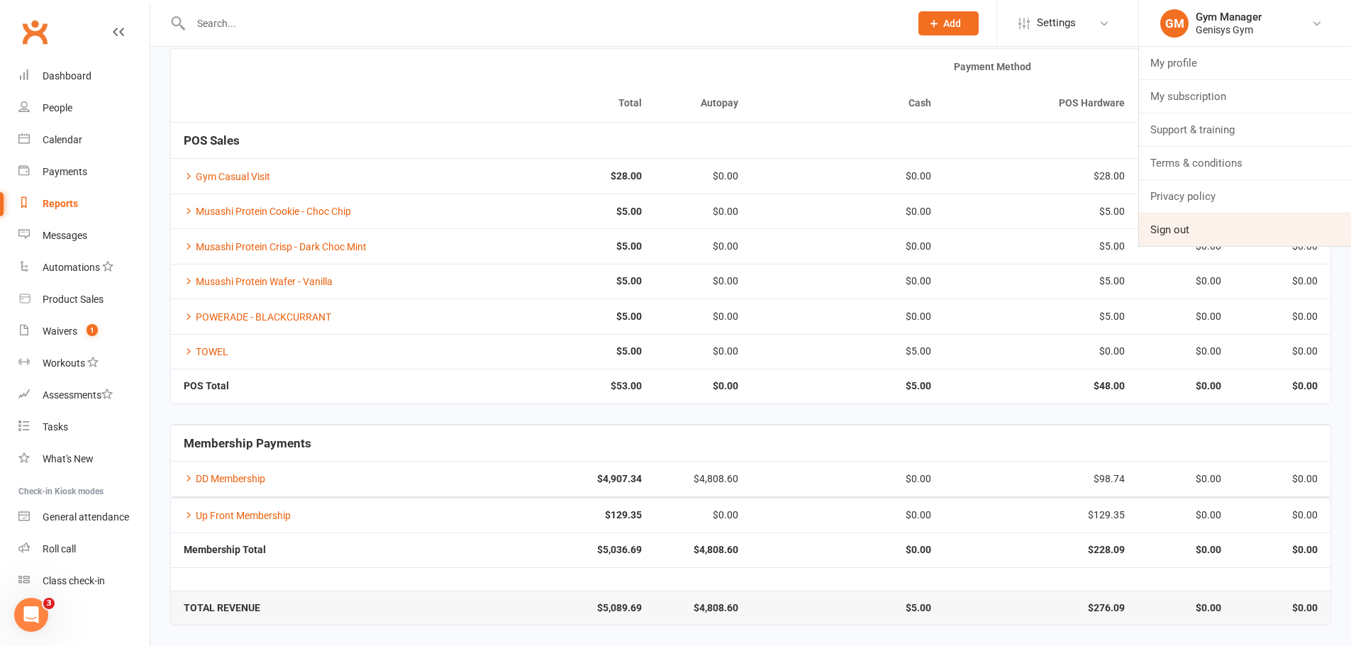
click at [1174, 230] on link "Sign out" at bounding box center [1245, 230] width 212 height 33
